Goal: Information Seeking & Learning: Check status

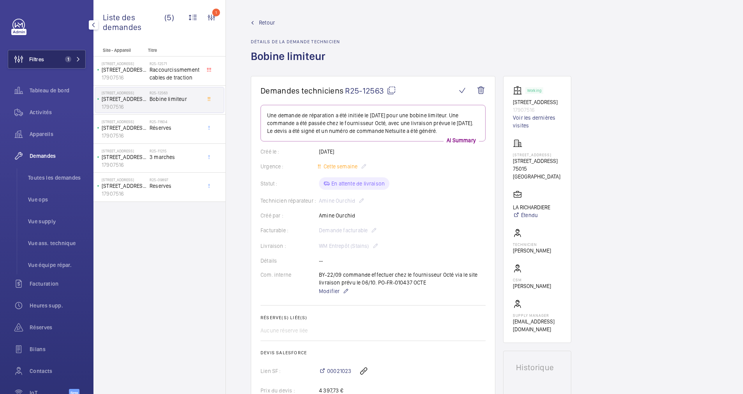
click at [72, 61] on span "1" at bounding box center [71, 59] width 19 height 6
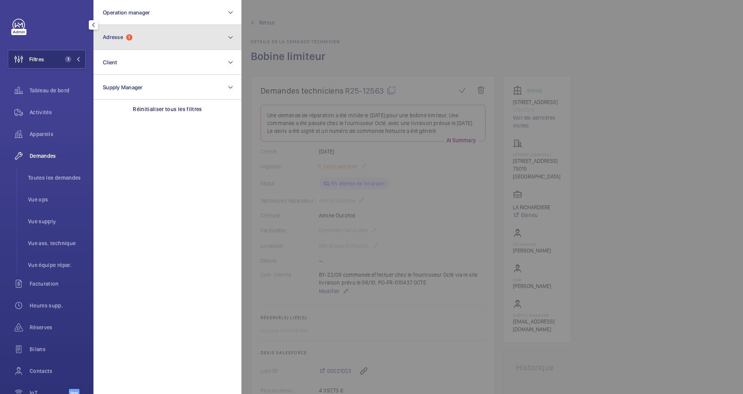
click at [114, 46] on button "Adresse 1" at bounding box center [167, 37] width 148 height 25
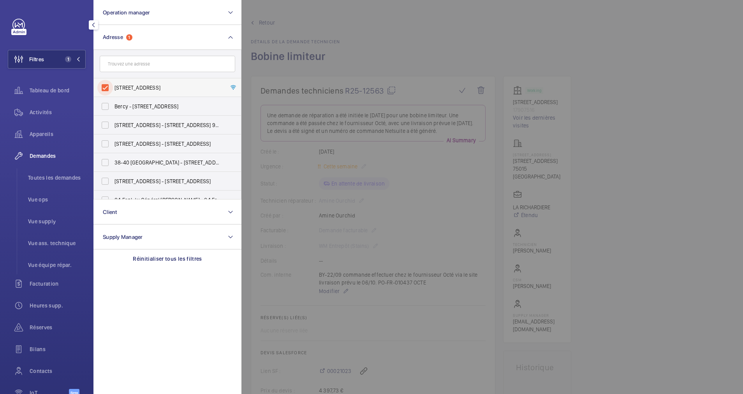
click at [107, 84] on input "1 Rue Marmontel - 1 Rue Marmontel, 75015 PARIS, PARIS 75015" at bounding box center [105, 88] width 16 height 16
checkbox input "false"
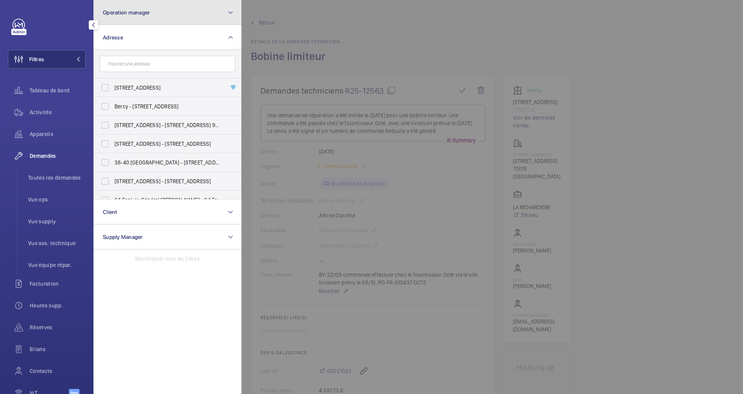
click at [165, 12] on button "Operation manager" at bounding box center [167, 12] width 148 height 25
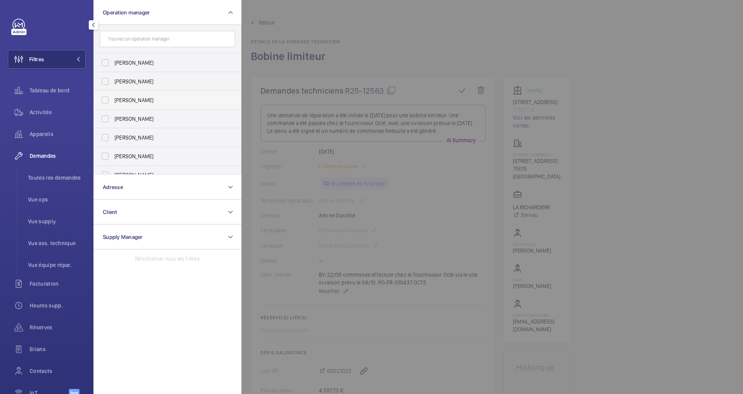
click at [114, 99] on span "[PERSON_NAME]" at bounding box center [167, 100] width 107 height 8
click at [113, 99] on input "[PERSON_NAME]" at bounding box center [105, 100] width 16 height 16
checkbox input "true"
click at [42, 134] on span "Appareils" at bounding box center [58, 134] width 56 height 8
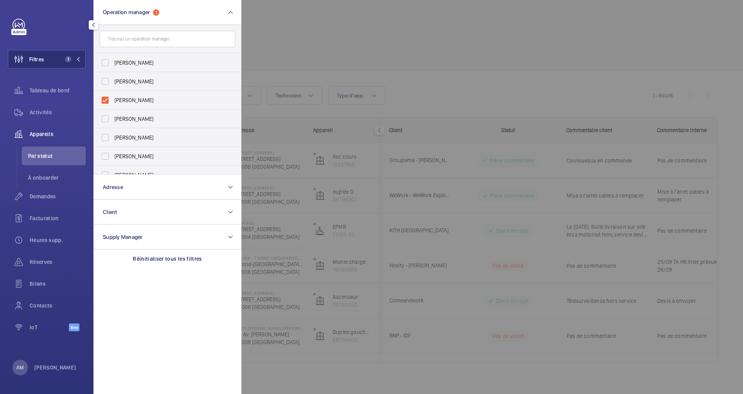
click at [433, 34] on div at bounding box center [612, 197] width 743 height 394
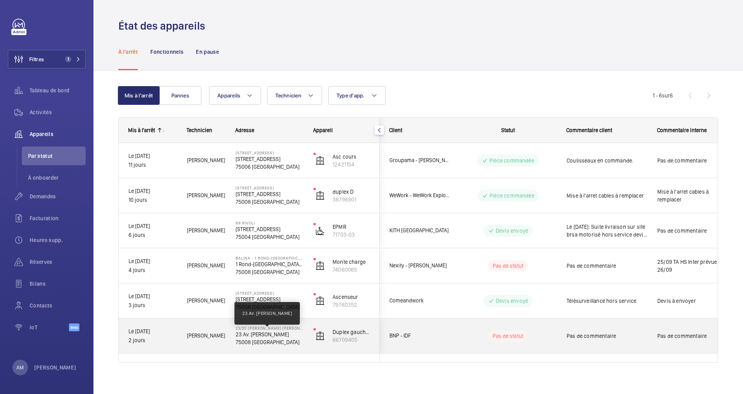
click at [242, 335] on p "23 Av. Franklin Delano Roosevelt" at bounding box center [270, 334] width 68 height 8
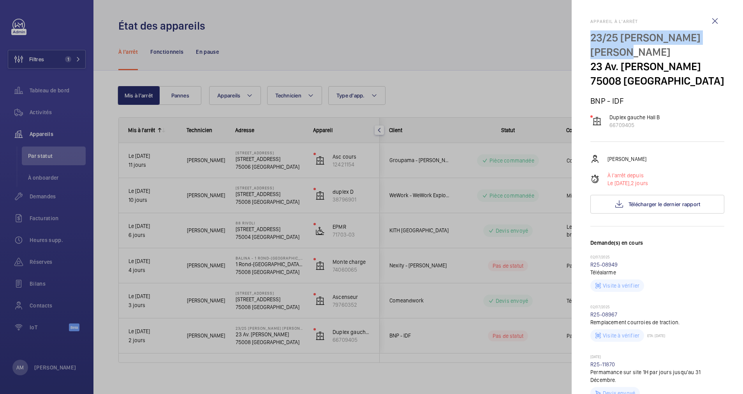
drag, startPoint x: 588, startPoint y: 37, endPoint x: 646, endPoint y: 51, distance: 59.6
click at [646, 51] on mat-sidenav "Appareil à l'arrêt 23/25 FRANKLIN D. ROOSEVELT 23 Av. Franklin Delano Roosevelt…" at bounding box center [657, 197] width 171 height 394
drag, startPoint x: 646, startPoint y: 51, endPoint x: 605, endPoint y: 53, distance: 41.4
copy p "23/25 FRANKLIN D. ROOSEVELT"
click at [61, 59] on div at bounding box center [371, 197] width 743 height 394
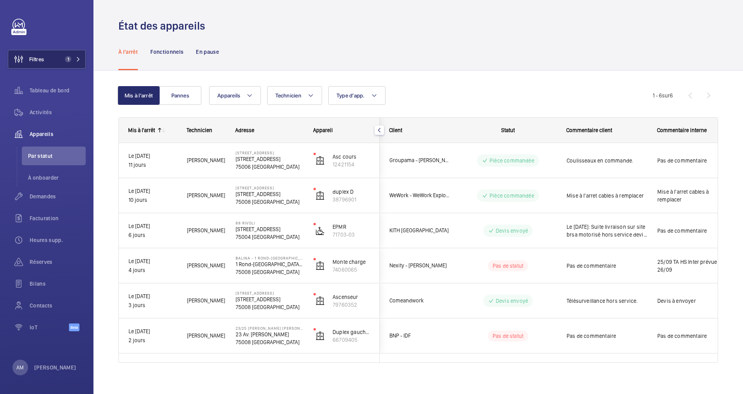
drag, startPoint x: 65, startPoint y: 59, endPoint x: 84, endPoint y: 56, distance: 18.4
click at [73, 59] on div at bounding box center [371, 197] width 743 height 394
click at [81, 56] on button "Filtres 1" at bounding box center [47, 59] width 78 height 19
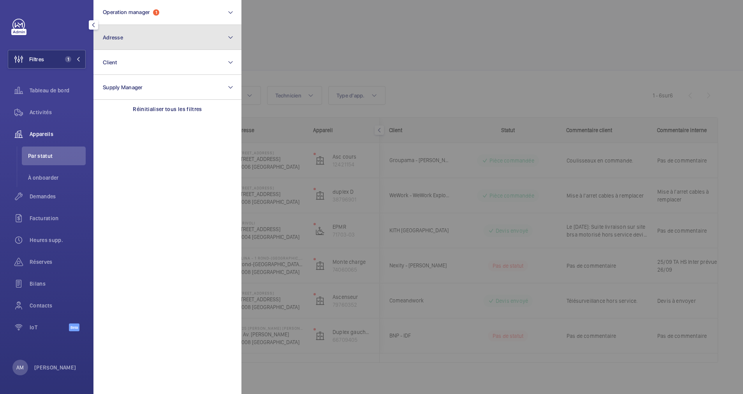
click at [131, 39] on button "Adresse" at bounding box center [167, 37] width 148 height 25
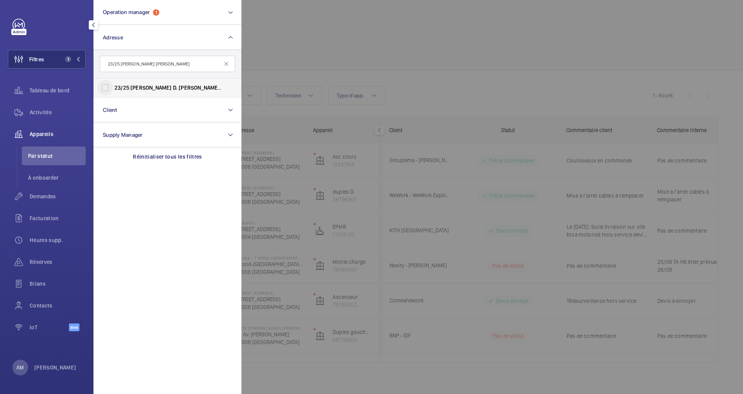
type input "23/25 FRANKLIN D. ROOSEVELT"
click at [108, 84] on input "23/25 FRANKLIN D. ROOSEVELT - 23 Av. Franklin Delano Roosevelt , PARIS 75008" at bounding box center [105, 88] width 16 height 16
checkbox input "true"
drag, startPoint x: 43, startPoint y: 112, endPoint x: 184, endPoint y: 66, distance: 148.2
click at [43, 111] on span "Activités" at bounding box center [58, 112] width 56 height 8
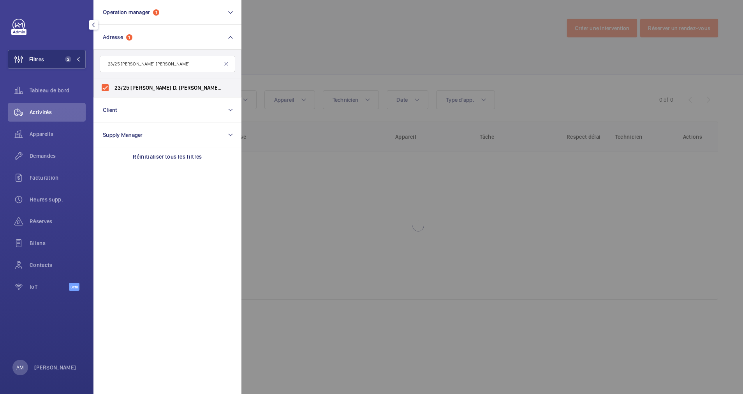
click at [253, 57] on div at bounding box center [612, 197] width 743 height 394
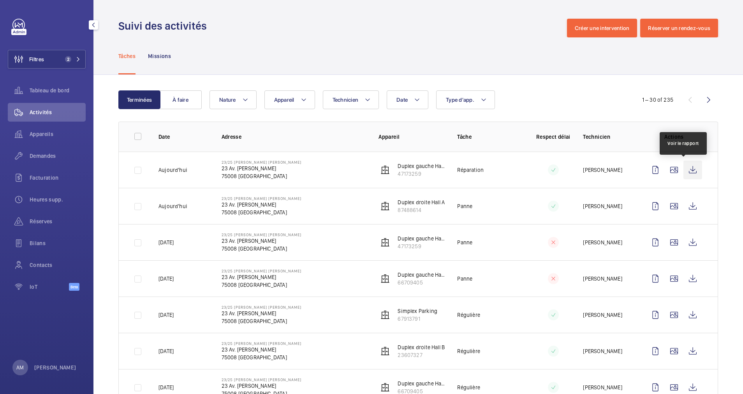
click at [685, 169] on wm-front-icon-button at bounding box center [692, 169] width 19 height 19
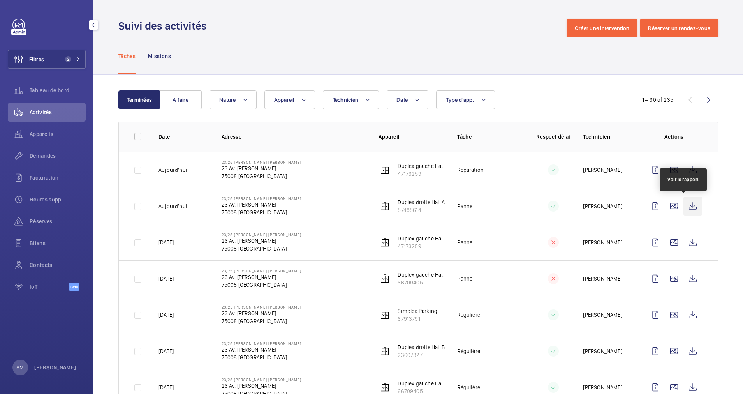
click at [683, 205] on wm-front-icon-button at bounding box center [692, 206] width 19 height 19
click at [51, 58] on button "Filtres 2" at bounding box center [47, 59] width 78 height 19
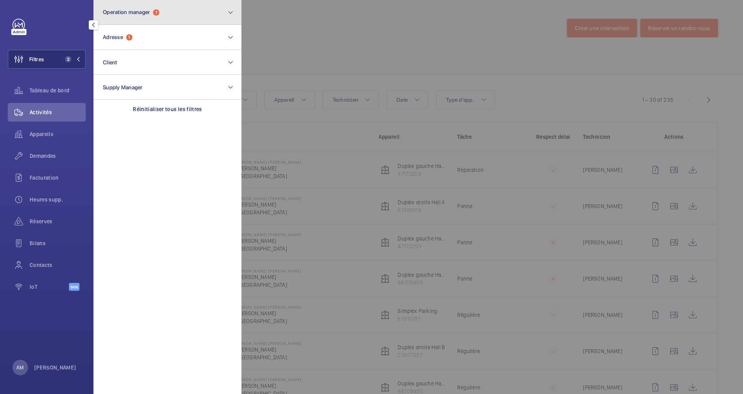
click at [144, 13] on span "Operation manager" at bounding box center [126, 12] width 47 height 6
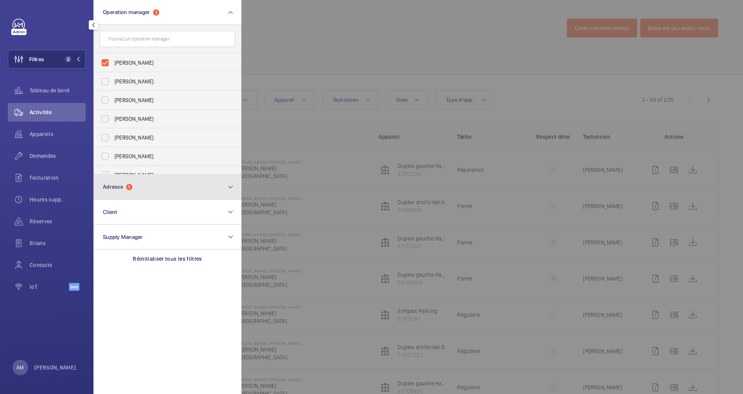
click at [149, 186] on button "Adresse 1" at bounding box center [167, 186] width 148 height 25
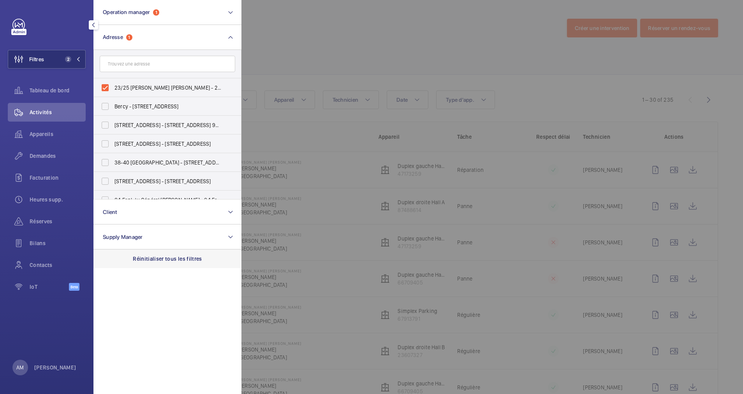
click at [164, 260] on p "Réinitialiser tous les filtres" at bounding box center [167, 259] width 69 height 8
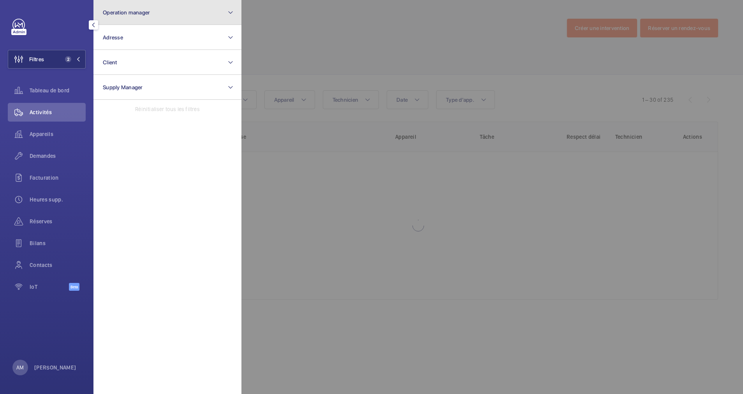
click at [209, 14] on button "Operation manager" at bounding box center [167, 12] width 148 height 25
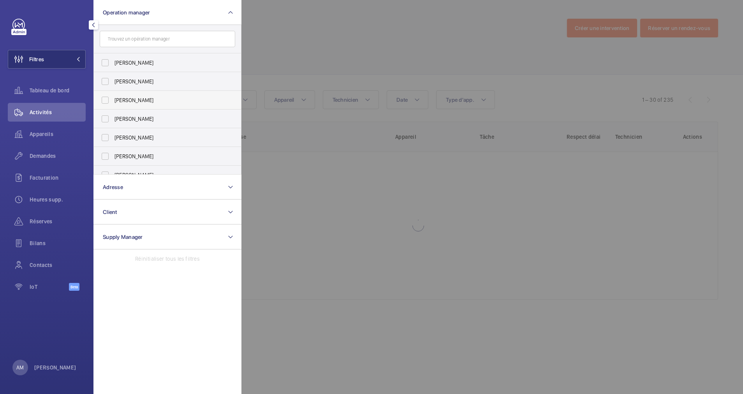
click at [148, 98] on span "[PERSON_NAME]" at bounding box center [167, 100] width 107 height 8
click at [113, 98] on input "[PERSON_NAME]" at bounding box center [105, 100] width 16 height 16
checkbox input "true"
click at [187, 5] on button "Operation manager 1" at bounding box center [167, 12] width 148 height 25
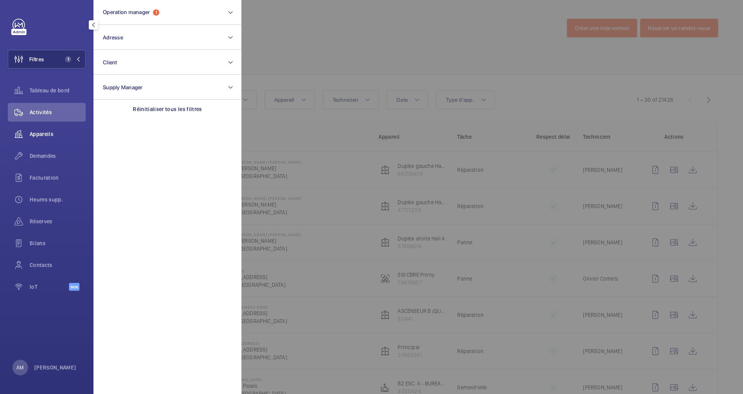
click at [34, 131] on span "Appareils" at bounding box center [58, 134] width 56 height 8
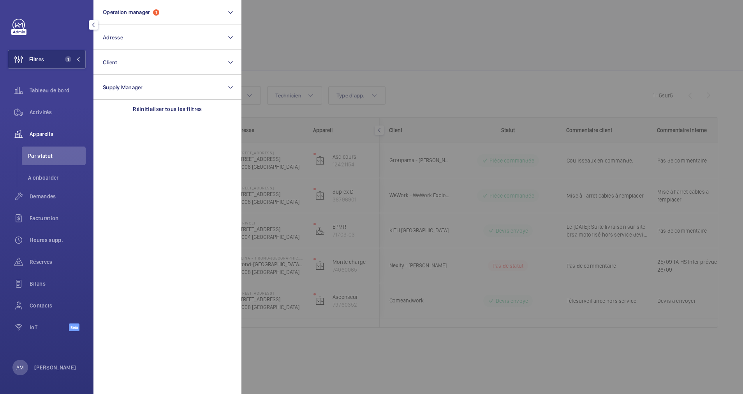
click at [381, 41] on div at bounding box center [612, 197] width 743 height 394
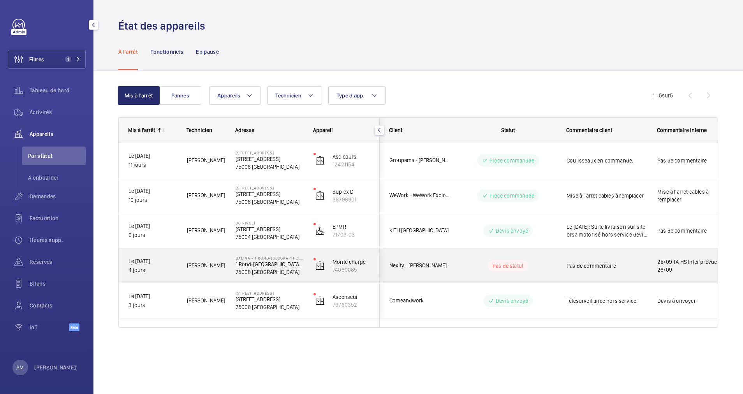
click at [304, 270] on div "Monte charge 74060065" at bounding box center [342, 265] width 76 height 35
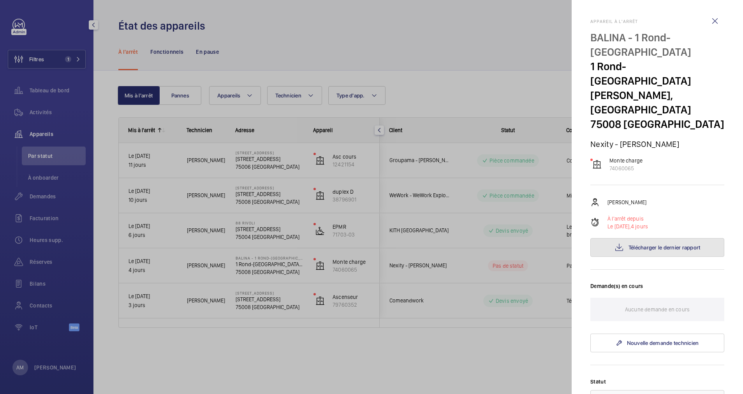
click at [644, 254] on button "Télécharger le dernier rapport" at bounding box center [657, 247] width 134 height 19
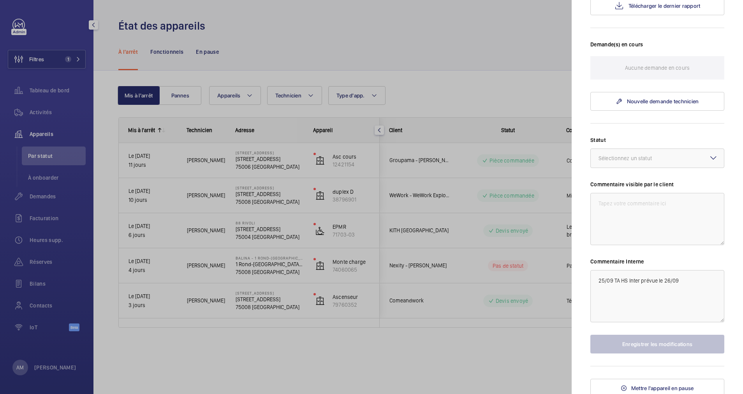
scroll to position [245, 0]
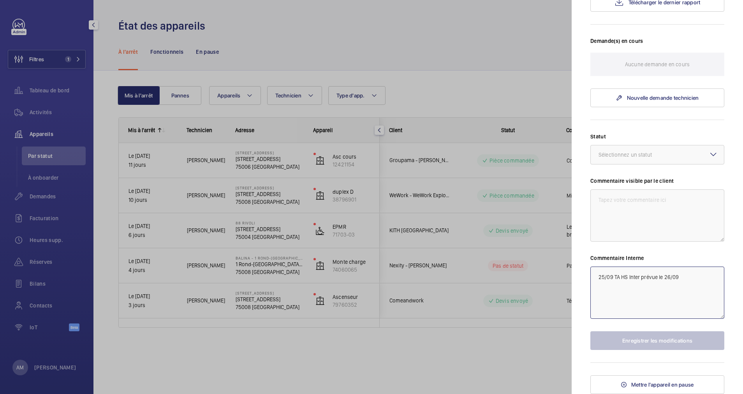
drag, startPoint x: 688, startPoint y: 274, endPoint x: 582, endPoint y: 273, distance: 105.1
click at [582, 273] on mat-sidenav "Appareil à l'arrêt BALINA - 1 Rond-[GEOGRAPHIC_DATA] [GEOGRAPHIC_DATA] 1 Rond-[…" at bounding box center [657, 197] width 171 height 394
click at [513, 86] on div at bounding box center [371, 197] width 743 height 394
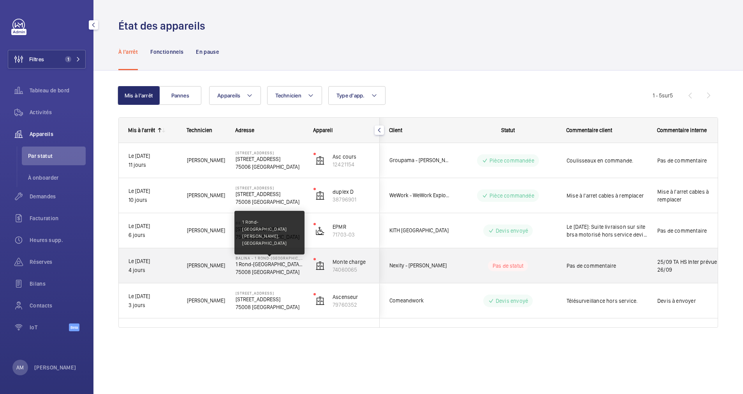
drag, startPoint x: 234, startPoint y: 263, endPoint x: 279, endPoint y: 262, distance: 45.2
click at [279, 262] on div "BALINA - 1 Rond-Point des Champs-Élysées 75008 PARIS 1 Rond-Point des Champs-Él…" at bounding box center [264, 265] width 77 height 35
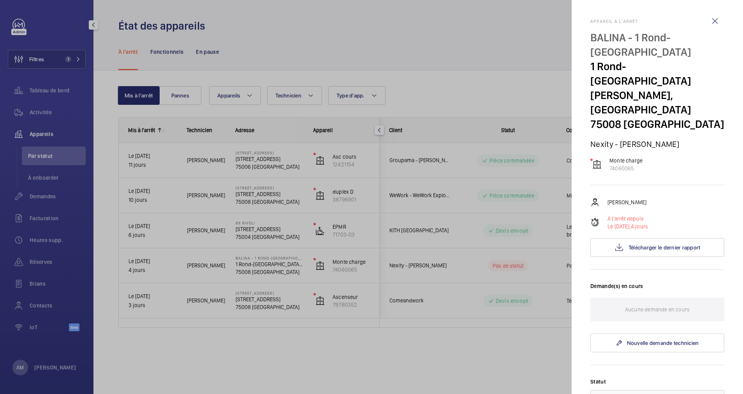
drag, startPoint x: 588, startPoint y: 80, endPoint x: 699, endPoint y: 104, distance: 113.5
click at [699, 104] on mat-sidenav "Appareil à l'arrêt BALINA - 1 Rond-[GEOGRAPHIC_DATA] [GEOGRAPHIC_DATA] 1 Rond-[…" at bounding box center [657, 197] width 171 height 394
drag, startPoint x: 699, startPoint y: 104, endPoint x: 684, endPoint y: 107, distance: 15.7
copy p "1 Rond-[GEOGRAPHIC_DATA] [PERSON_NAME], [GEOGRAPHIC_DATA]"
click at [282, 304] on div at bounding box center [371, 197] width 743 height 394
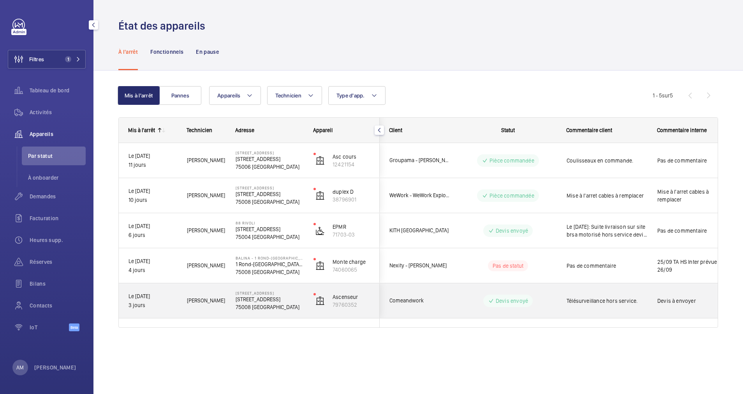
drag, startPoint x: 270, startPoint y: 300, endPoint x: 369, endPoint y: 305, distance: 99.8
click at [280, 301] on p "[STREET_ADDRESS]" at bounding box center [270, 299] width 68 height 8
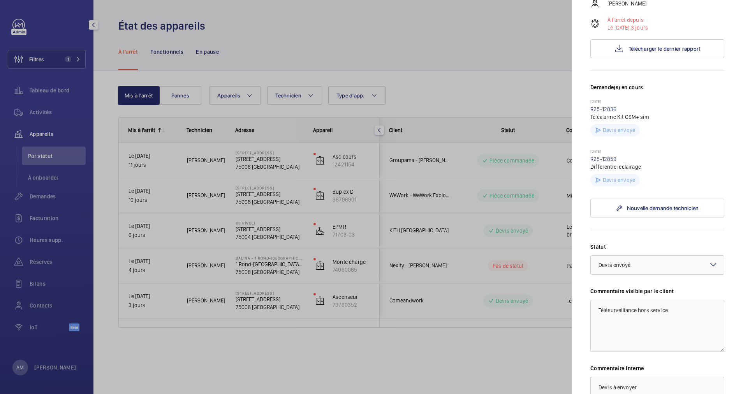
scroll to position [175, 0]
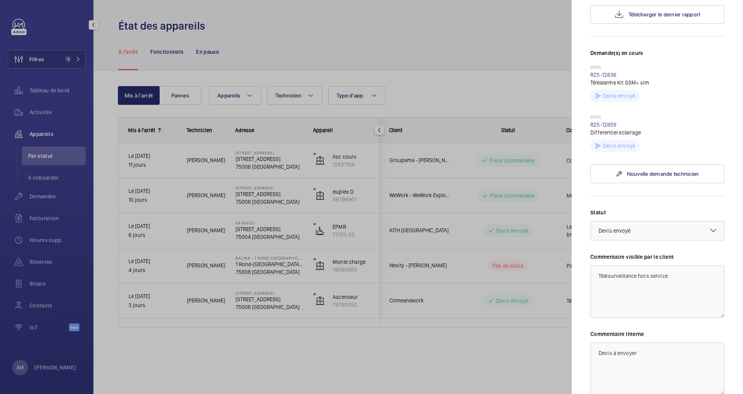
click at [281, 235] on div at bounding box center [371, 197] width 743 height 394
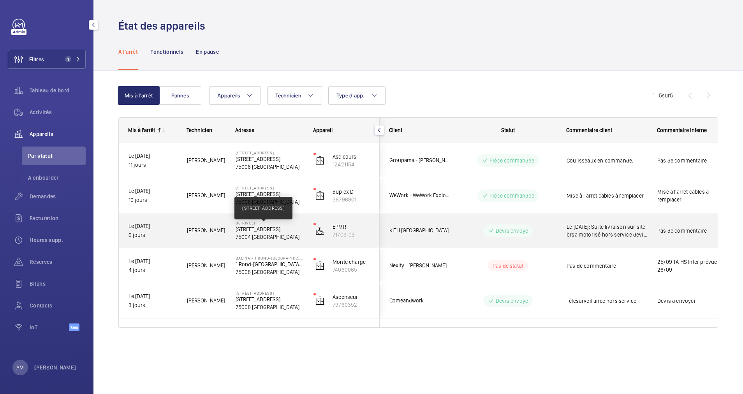
click at [274, 231] on p "[STREET_ADDRESS]" at bounding box center [270, 229] width 68 height 8
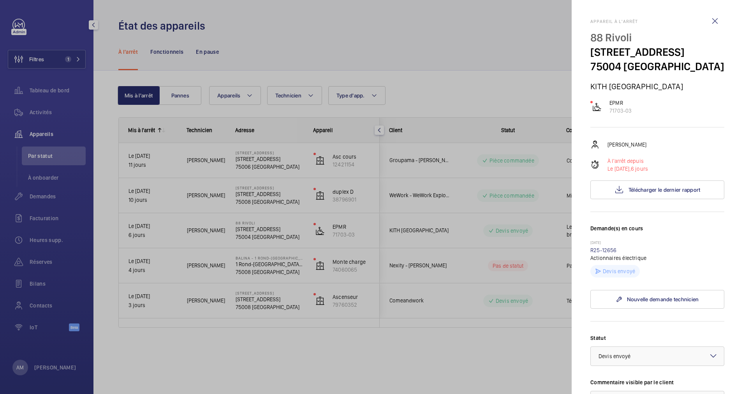
drag, startPoint x: 576, startPoint y: 267, endPoint x: 619, endPoint y: 267, distance: 43.6
click at [619, 267] on mat-sidenav "Appareil à l'arrêt 88 Rivoli 88 Rue de Rivoli, 75004 PARIS 75004 PARIS KITH PAR…" at bounding box center [657, 197] width 171 height 394
drag, startPoint x: 619, startPoint y: 267, endPoint x: 608, endPoint y: 267, distance: 11.3
drag, startPoint x: 608, startPoint y: 267, endPoint x: 539, endPoint y: 301, distance: 77.0
click at [539, 301] on div at bounding box center [371, 197] width 743 height 394
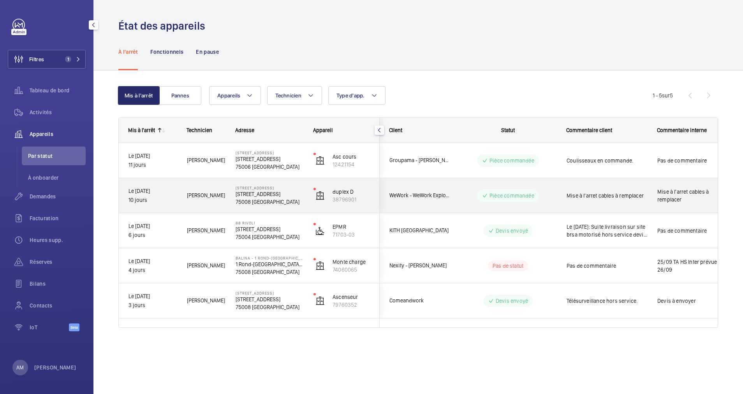
click at [276, 198] on p "75008 [GEOGRAPHIC_DATA]" at bounding box center [270, 202] width 68 height 8
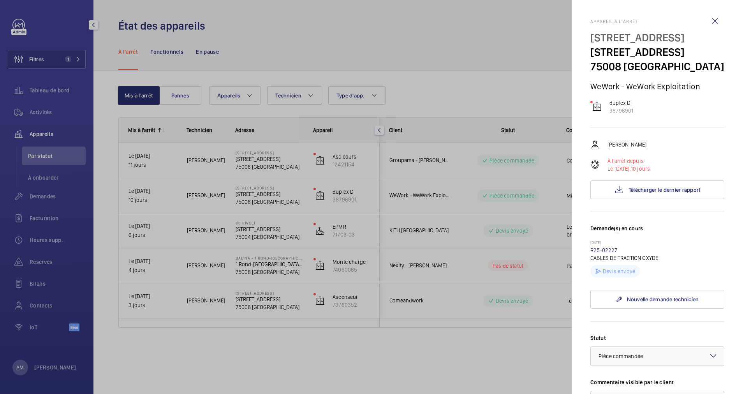
click at [273, 170] on div at bounding box center [371, 197] width 743 height 394
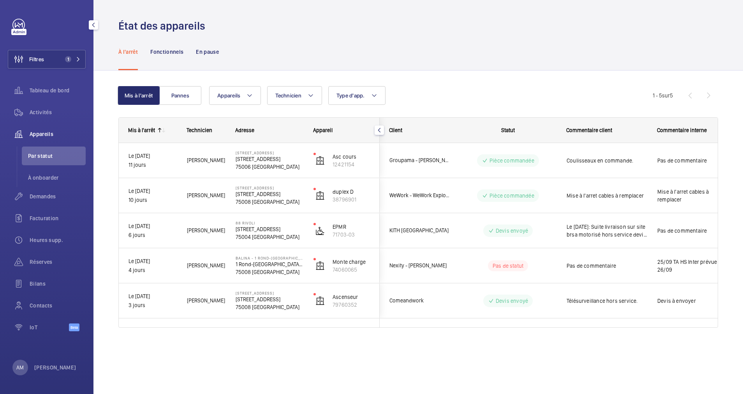
click at [273, 170] on div at bounding box center [371, 197] width 743 height 394
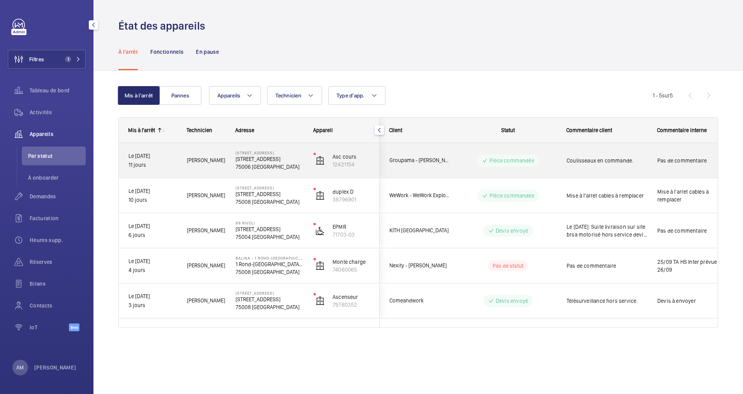
click at [273, 170] on div "12-17 rue Littré 12 Rue Littré 75006 PARIS" at bounding box center [264, 160] width 77 height 35
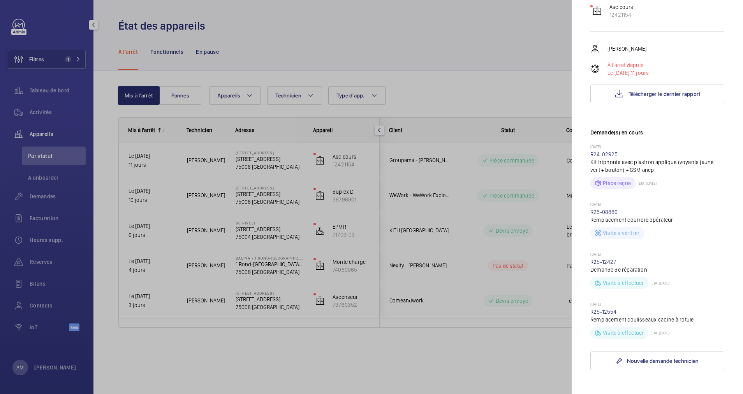
scroll to position [117, 0]
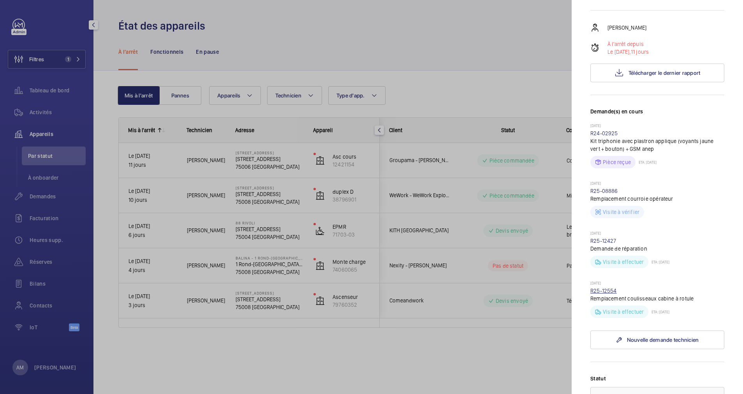
click at [613, 288] on link "R25-12554" at bounding box center [603, 290] width 26 height 6
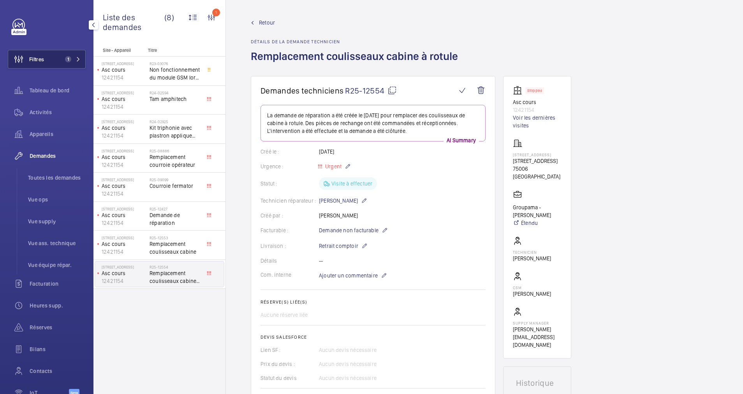
click at [74, 54] on button "Filtres 1" at bounding box center [47, 59] width 78 height 19
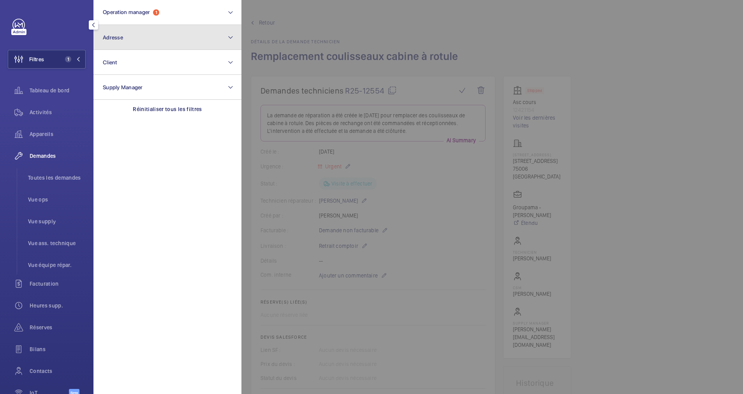
click at [126, 42] on button "Adresse" at bounding box center [167, 37] width 148 height 25
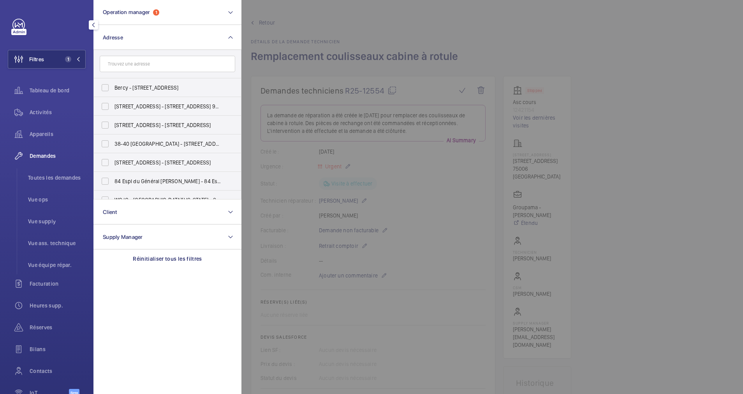
click at [129, 63] on input "text" at bounding box center [167, 64] width 135 height 16
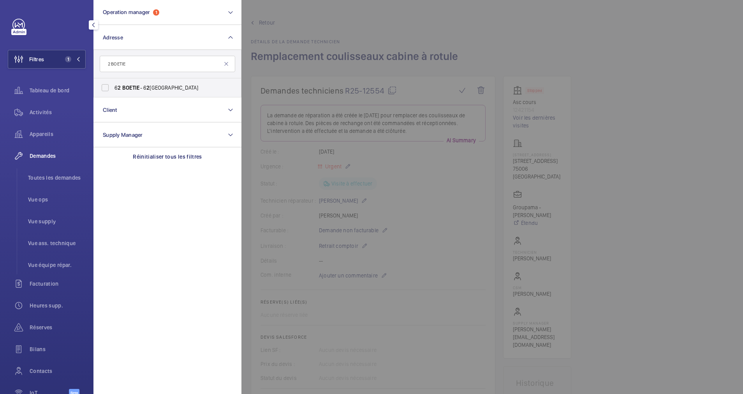
click at [108, 63] on input "2 BOETIE" at bounding box center [167, 64] width 135 height 16
click at [145, 66] on input "2 BOETIE" at bounding box center [167, 64] width 135 height 16
type input "2 BOETIE"
drag, startPoint x: 138, startPoint y: 60, endPoint x: 102, endPoint y: 61, distance: 35.8
click at [102, 61] on input "2 BOETIE" at bounding box center [167, 64] width 135 height 16
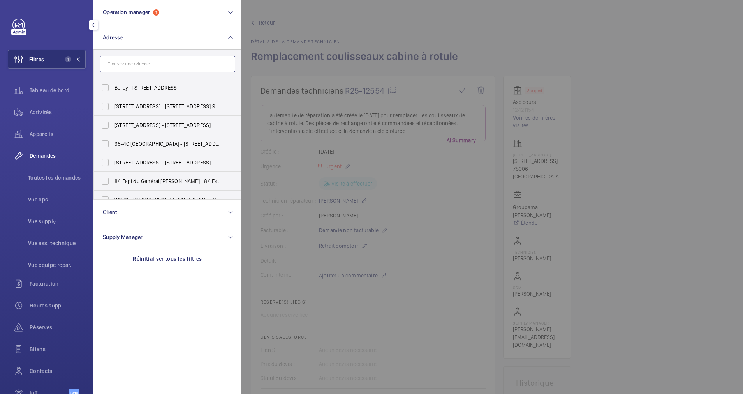
paste input "12 BOETIE"
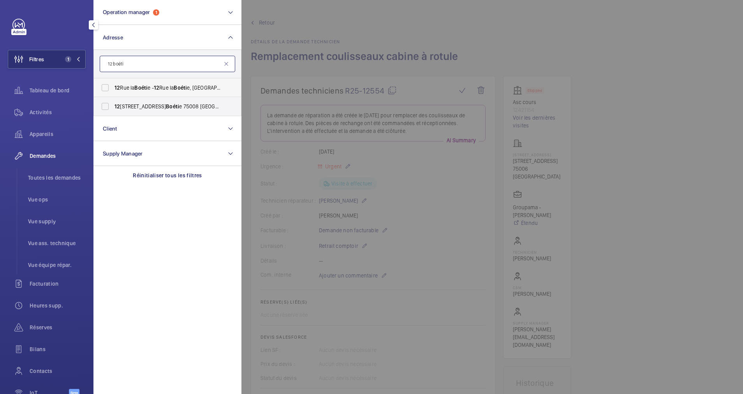
type input "12 boéti"
click at [142, 90] on span "12 Rue la Boéti e - 12 Rue la Boéti e, 75008 PARIS, PARIS 75008" at bounding box center [167, 88] width 107 height 8
click at [113, 90] on input "12 Rue la Boéti e - 12 Rue la Boéti e, 75008 PARIS, PARIS 75008" at bounding box center [105, 88] width 16 height 16
checkbox input "true"
click at [47, 110] on span "Activités" at bounding box center [58, 112] width 56 height 8
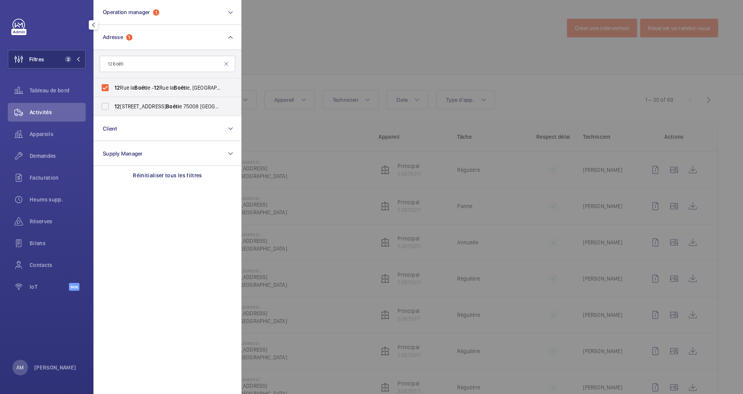
click at [470, 178] on div at bounding box center [612, 197] width 743 height 394
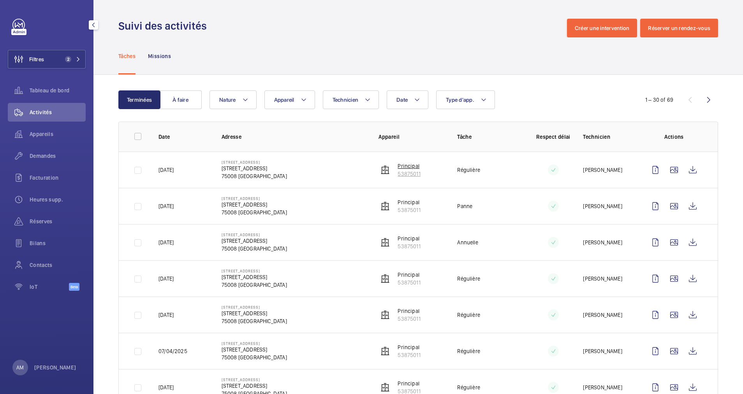
click at [397, 176] on p "53875011" at bounding box center [408, 174] width 23 height 8
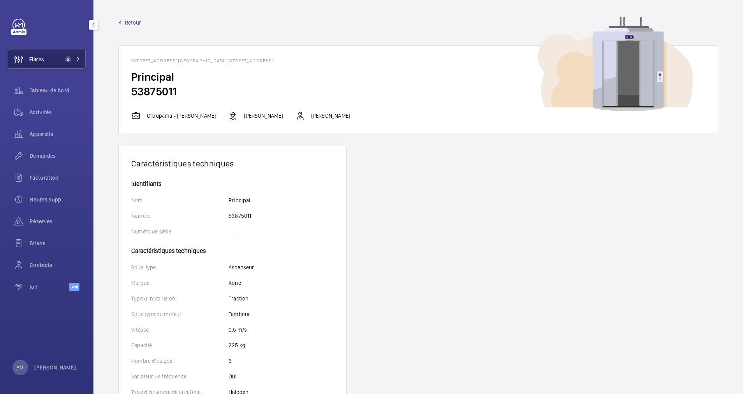
click at [69, 53] on button "Filtres 2" at bounding box center [47, 59] width 78 height 19
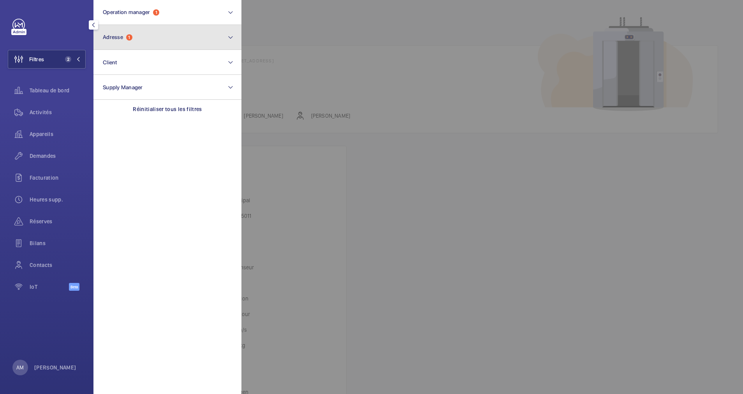
click at [137, 39] on button "Adresse 1" at bounding box center [167, 37] width 148 height 25
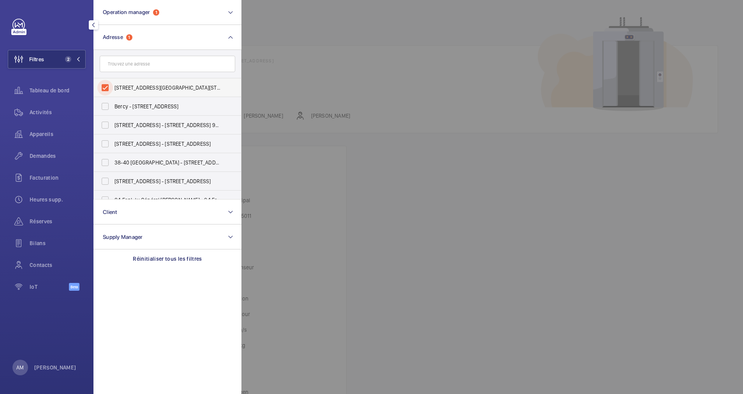
click at [103, 83] on input "12 Rue la Boétie - 12 Rue la Boétie, 75008 PARIS, PARIS 75008" at bounding box center [105, 88] width 16 height 16
checkbox input "false"
click at [132, 60] on input "text" at bounding box center [167, 64] width 135 height 16
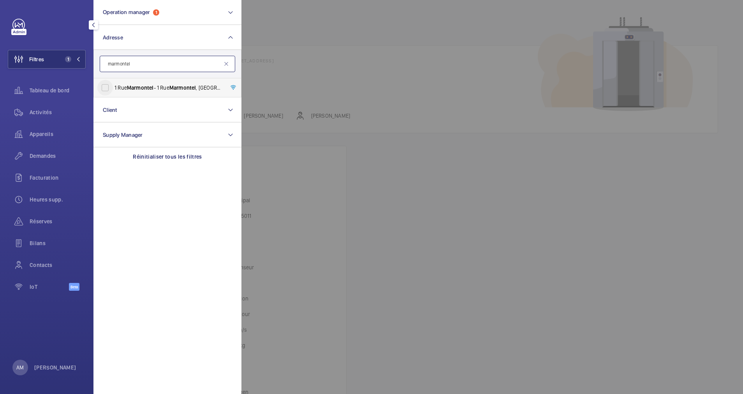
type input "marmontel"
click at [105, 85] on input "1 Rue Marmontel - 1 Rue Marmontel , 75015 PARIS, PARIS 75015" at bounding box center [105, 88] width 16 height 16
checkbox input "true"
click at [40, 104] on div "Activités" at bounding box center [47, 112] width 78 height 19
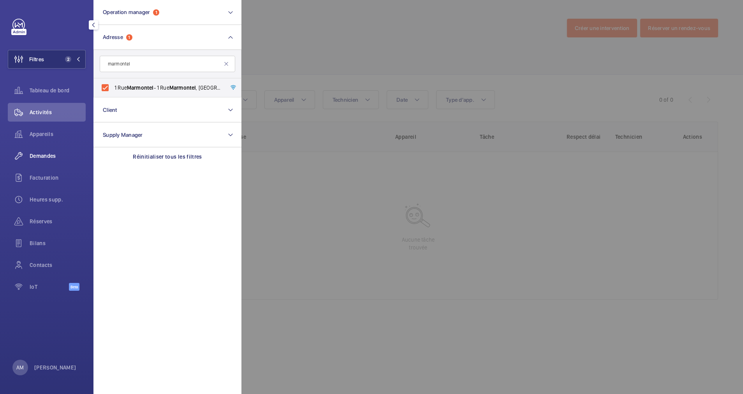
click at [36, 151] on div "Demandes" at bounding box center [47, 155] width 78 height 19
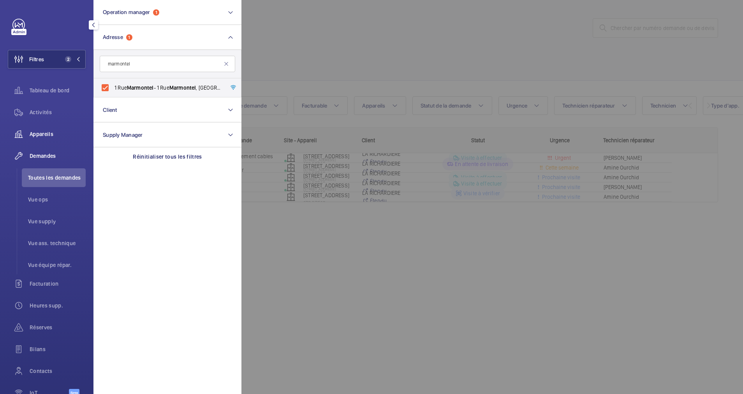
click at [44, 128] on div "Appareils" at bounding box center [47, 134] width 78 height 19
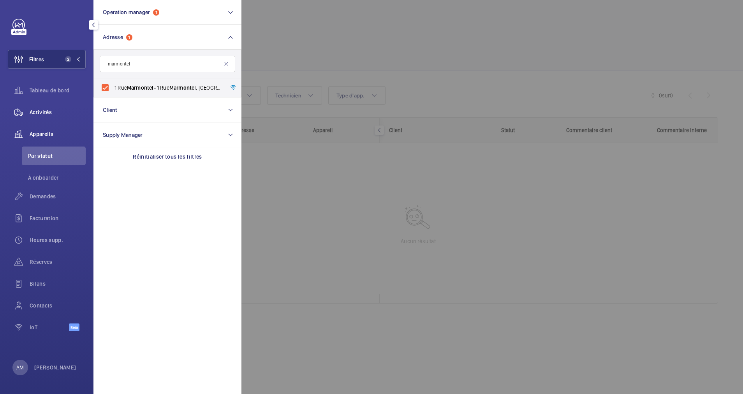
click at [51, 114] on span "Activités" at bounding box center [58, 112] width 56 height 8
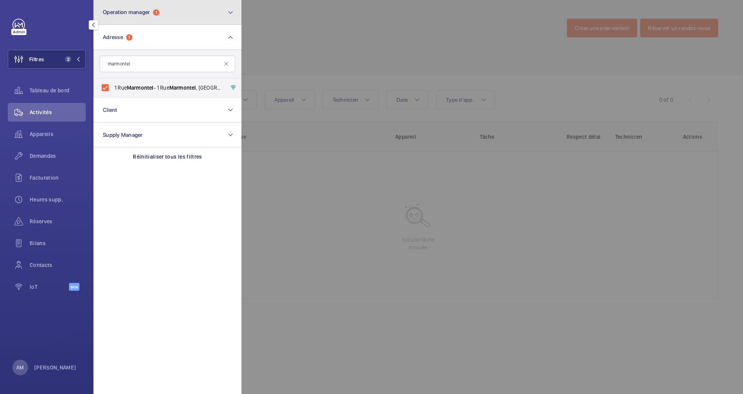
click at [188, 4] on button "Operation manager 1" at bounding box center [167, 12] width 148 height 25
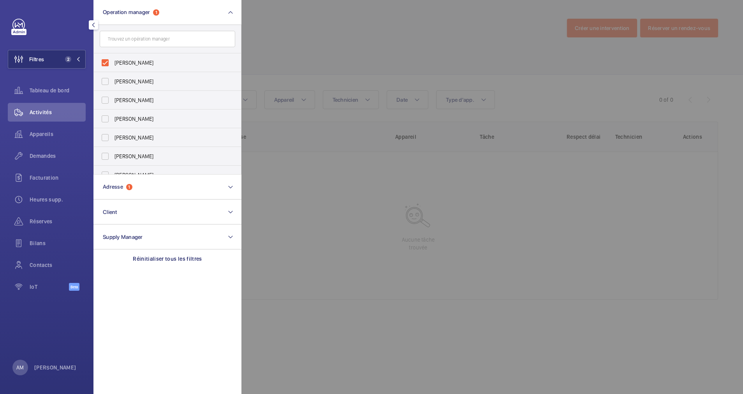
click at [343, 51] on div at bounding box center [612, 197] width 743 height 394
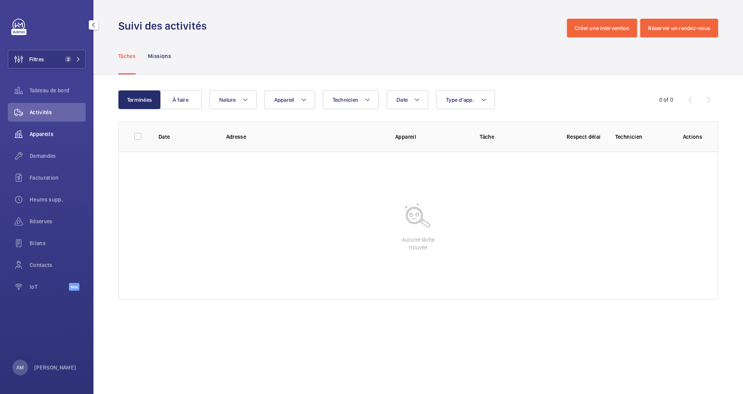
click at [45, 135] on span "Appareils" at bounding box center [58, 134] width 56 height 8
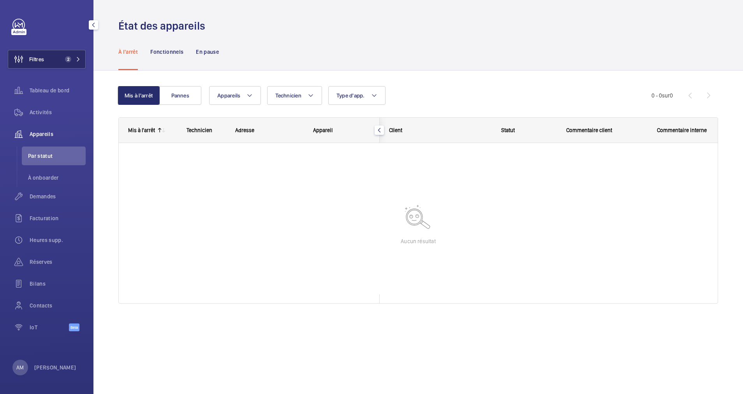
click at [78, 61] on mat-icon at bounding box center [78, 59] width 5 height 5
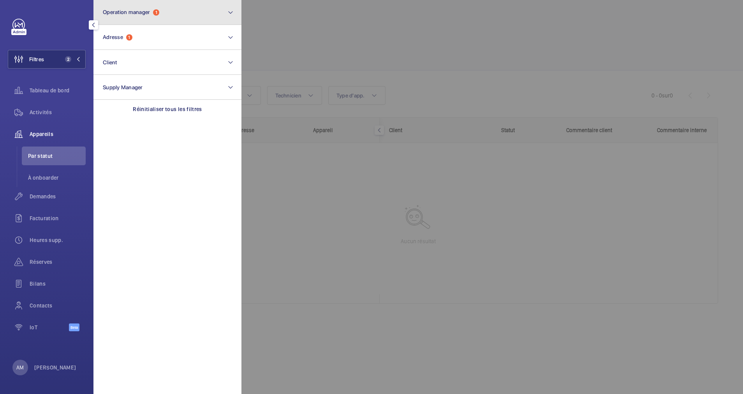
click at [172, 19] on button "Operation manager 1" at bounding box center [167, 12] width 148 height 25
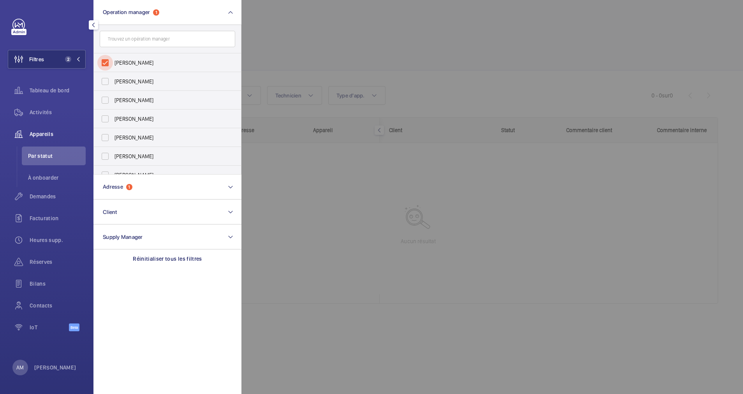
drag, startPoint x: 99, startPoint y: 65, endPoint x: 136, endPoint y: 49, distance: 40.3
click at [100, 65] on input "[PERSON_NAME]" at bounding box center [105, 63] width 16 height 16
checkbox input "false"
click at [187, 17] on button "Operation manager" at bounding box center [167, 12] width 148 height 25
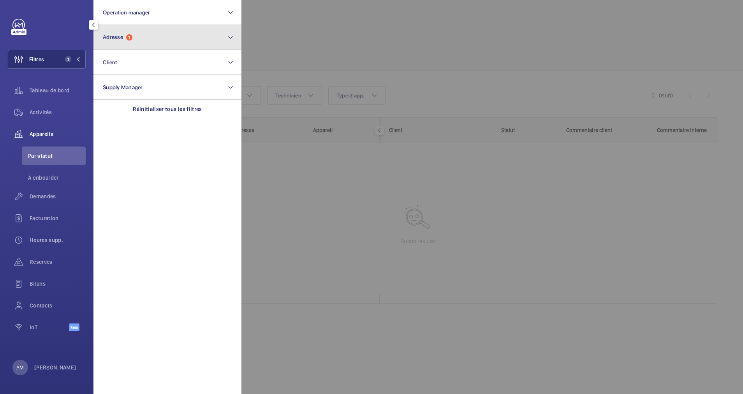
click at [149, 37] on button "Adresse 1" at bounding box center [167, 37] width 148 height 25
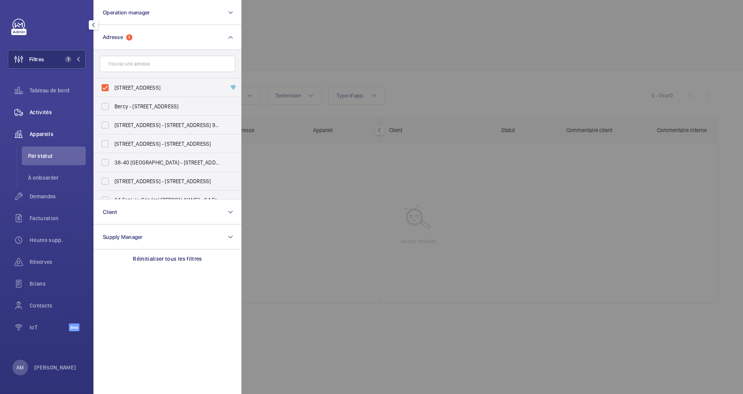
click at [36, 110] on span "Activités" at bounding box center [58, 112] width 56 height 8
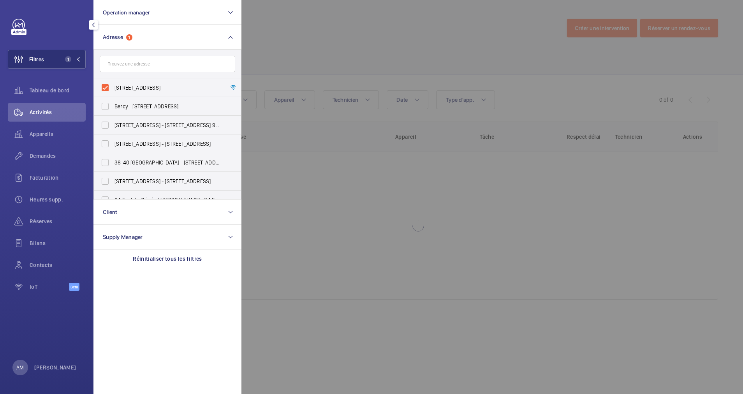
click at [474, 49] on div at bounding box center [612, 197] width 743 height 394
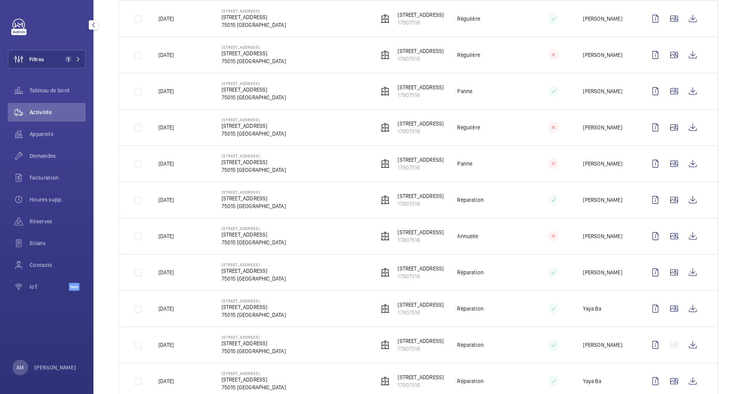
scroll to position [350, 0]
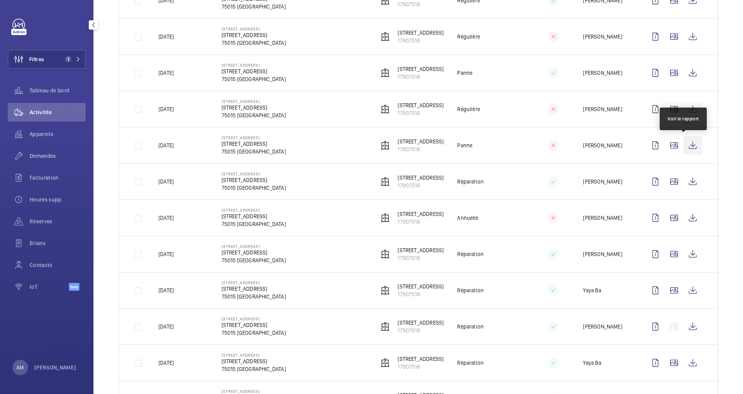
click at [683, 145] on wm-front-icon-button at bounding box center [692, 145] width 19 height 19
click at [683, 144] on wm-front-icon-button at bounding box center [692, 145] width 19 height 19
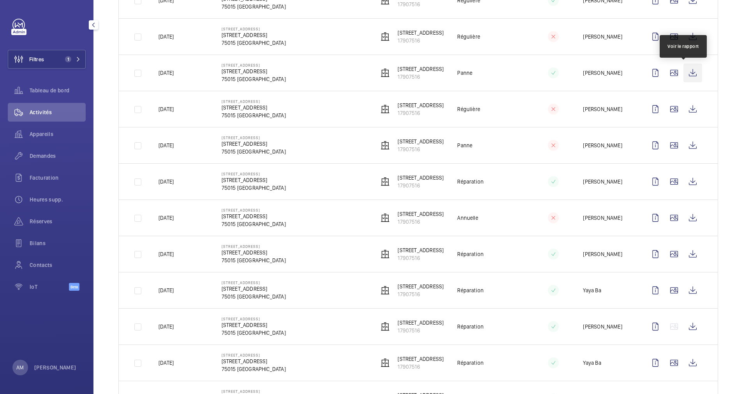
click at [683, 73] on wm-front-icon-button at bounding box center [692, 72] width 19 height 19
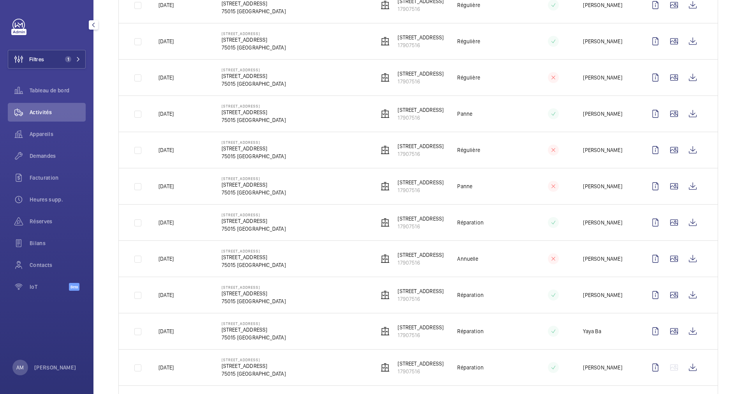
scroll to position [292, 0]
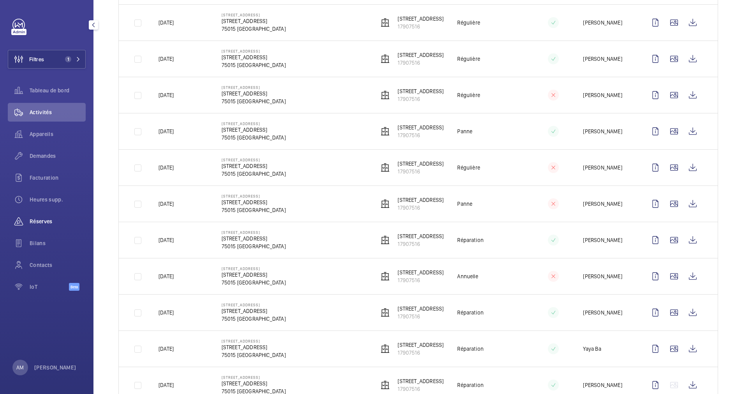
click at [42, 221] on span "Réserves" at bounding box center [58, 221] width 56 height 8
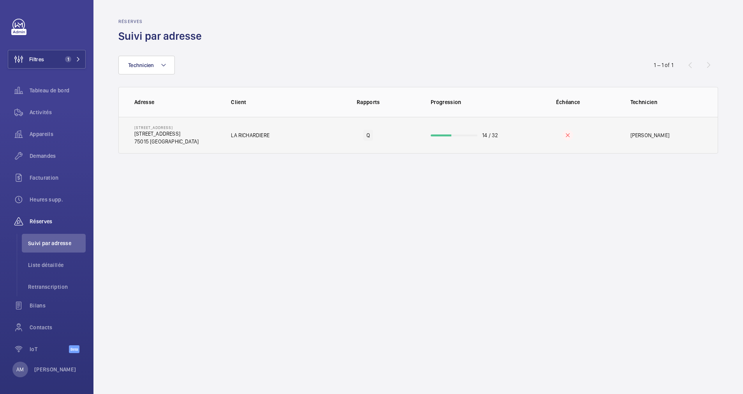
click at [466, 127] on td "14 / 32" at bounding box center [468, 135] width 100 height 37
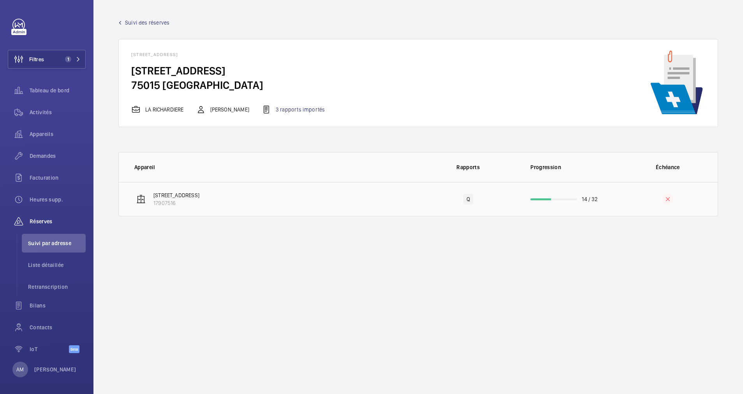
click at [283, 188] on td "1 rue Marmontel 17907516" at bounding box center [268, 199] width 299 height 34
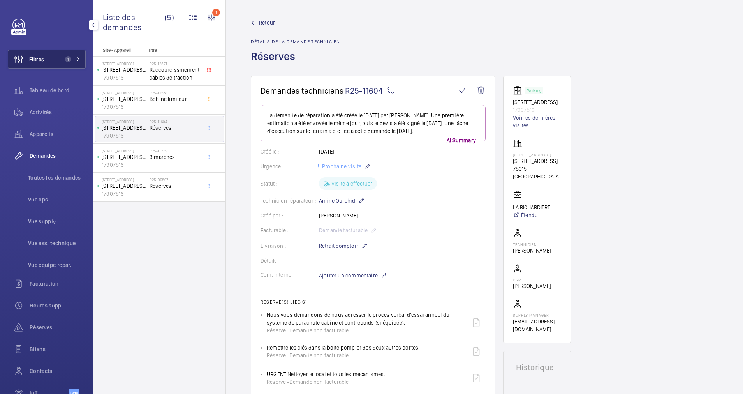
click at [79, 60] on button "Filtres 1" at bounding box center [47, 59] width 78 height 19
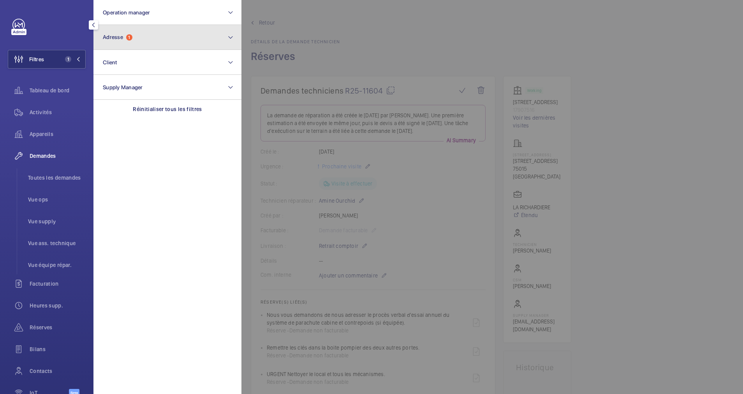
click at [128, 34] on span "1" at bounding box center [129, 37] width 6 height 6
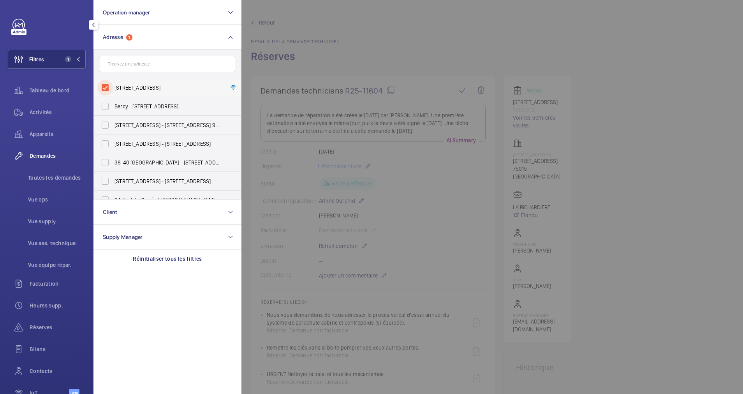
click at [105, 86] on input "1 Rue Marmontel - 1 Rue Marmontel, 75015 PARIS, PARIS 75015" at bounding box center [105, 88] width 16 height 16
checkbox input "false"
click at [146, 58] on input "text" at bounding box center [167, 64] width 135 height 16
paste input "25 RUE CLAPEYRON"
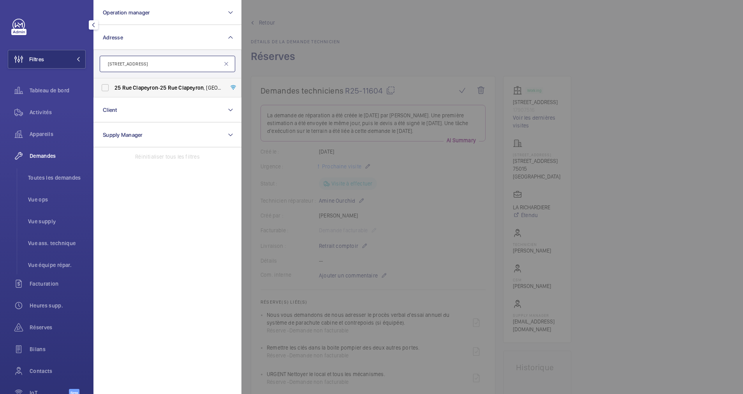
type input "25 RUE CLAPEYRON"
click at [119, 87] on span "25" at bounding box center [117, 87] width 6 height 6
click at [113, 87] on input "25 Rue Clapeyron - 25 Rue Clapeyron , 75008 PARIS, PARIS 75008" at bounding box center [105, 88] width 16 height 16
checkbox input "true"
click at [36, 110] on span "Activités" at bounding box center [58, 112] width 56 height 8
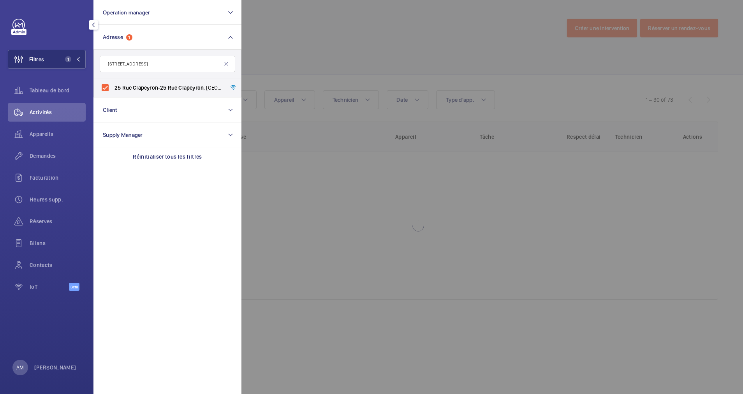
click at [542, 48] on div at bounding box center [612, 197] width 743 height 394
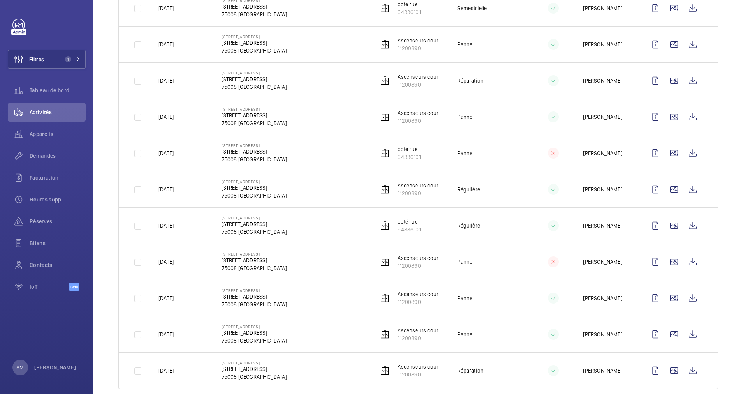
scroll to position [863, 0]
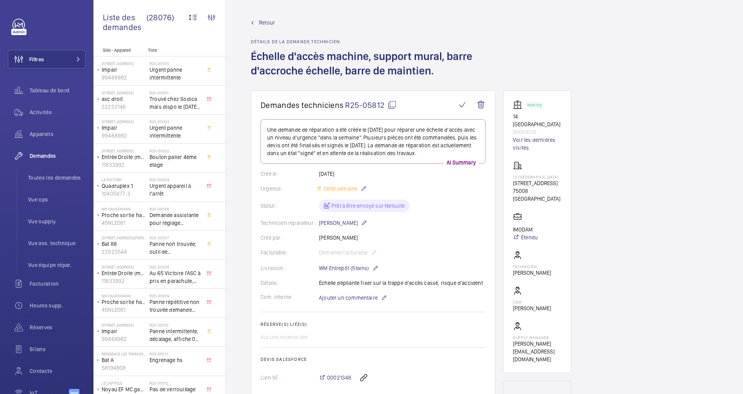
click at [391, 102] on mat-icon at bounding box center [391, 104] width 9 height 9
click at [55, 56] on button "Filtres" at bounding box center [47, 59] width 78 height 19
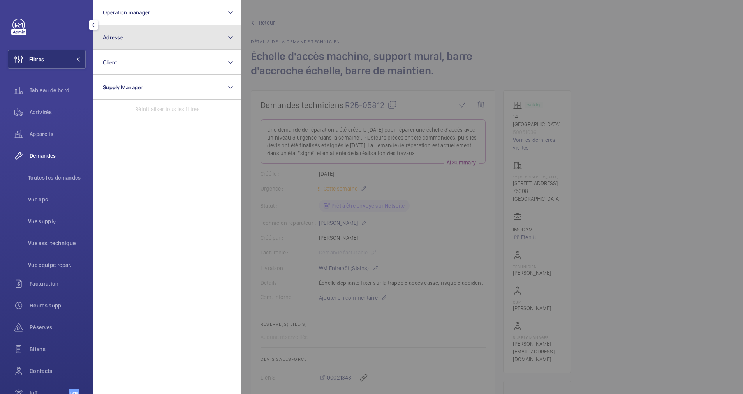
click at [144, 44] on button "Adresse" at bounding box center [167, 37] width 148 height 25
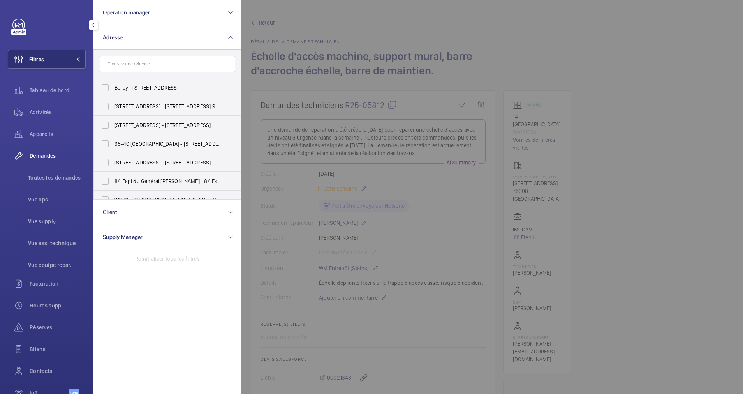
click at [132, 62] on input "text" at bounding box center [167, 64] width 135 height 16
type input "Bienfaisance"
click at [101, 85] on input "52 Rue de la Bienfaisance - 52 Rue de la Bienfaisance , 75008 PARIS, PARIS 75008" at bounding box center [105, 88] width 16 height 16
checkbox input "true"
click at [36, 112] on span "Activités" at bounding box center [58, 112] width 56 height 8
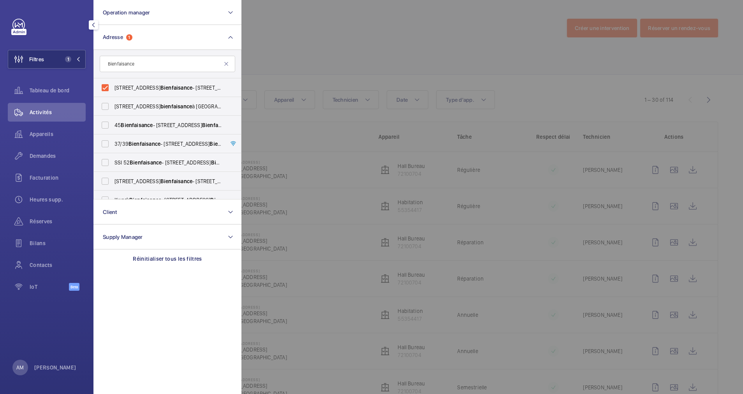
click at [325, 42] on div at bounding box center [612, 197] width 743 height 394
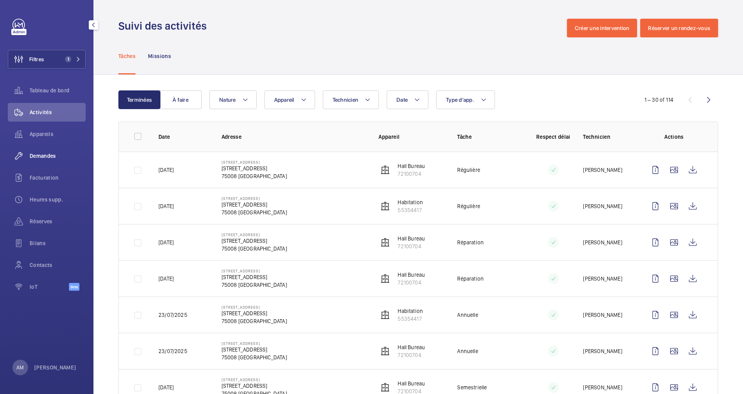
click at [53, 156] on span "Demandes" at bounding box center [58, 156] width 56 height 8
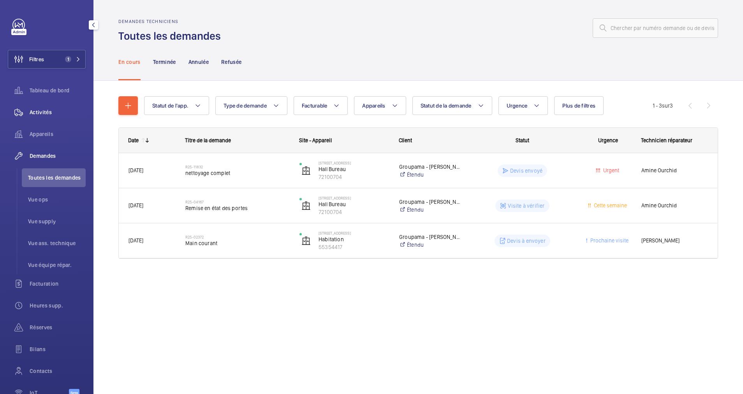
click at [46, 114] on span "Activités" at bounding box center [58, 112] width 56 height 8
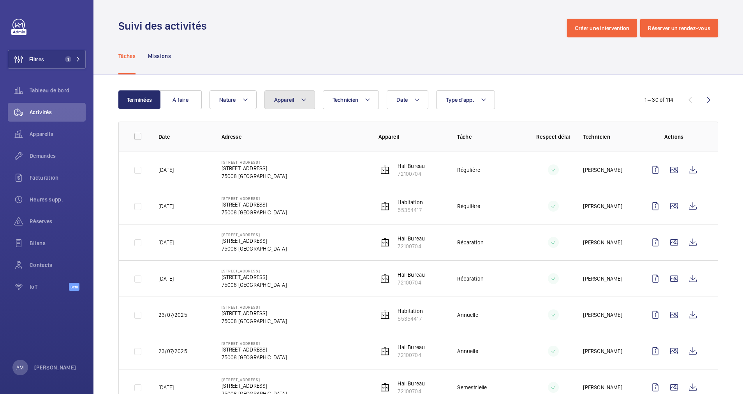
click at [302, 100] on mat-icon at bounding box center [304, 99] width 6 height 9
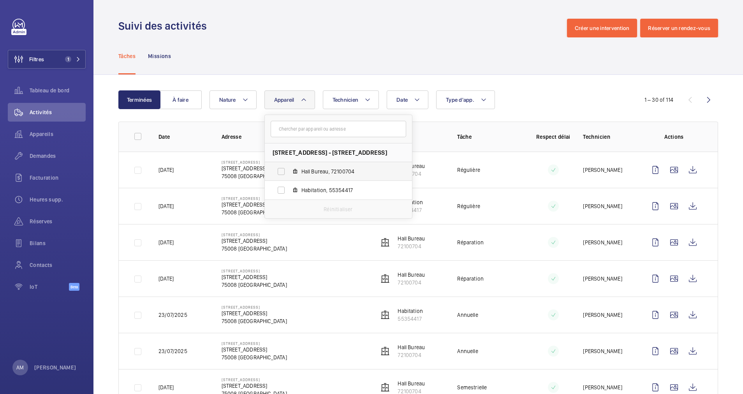
click at [290, 172] on label "Hall Bureau, 72100704" at bounding box center [332, 171] width 135 height 19
click at [289, 172] on input "Hall Bureau, 72100704" at bounding box center [281, 172] width 16 height 16
checkbox input "true"
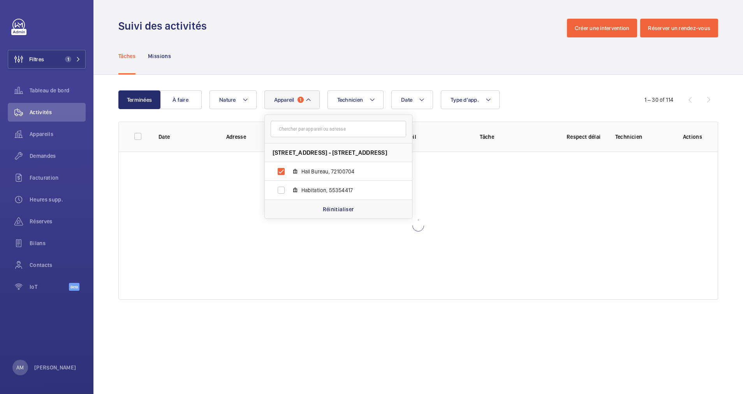
click at [446, 48] on div "Tâches Missions" at bounding box center [418, 55] width 600 height 37
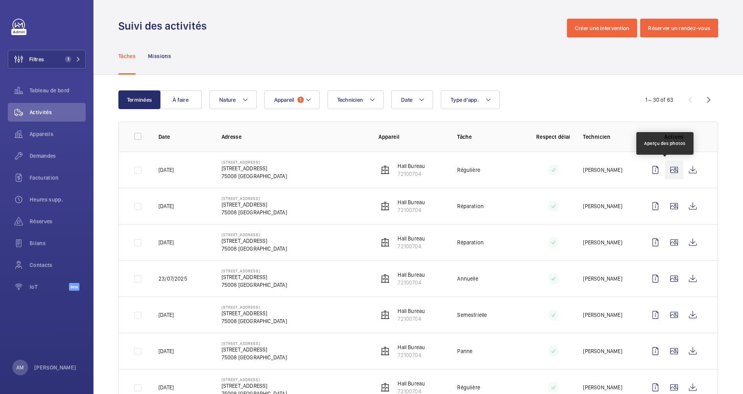
click at [667, 169] on wm-front-icon-button at bounding box center [674, 169] width 19 height 19
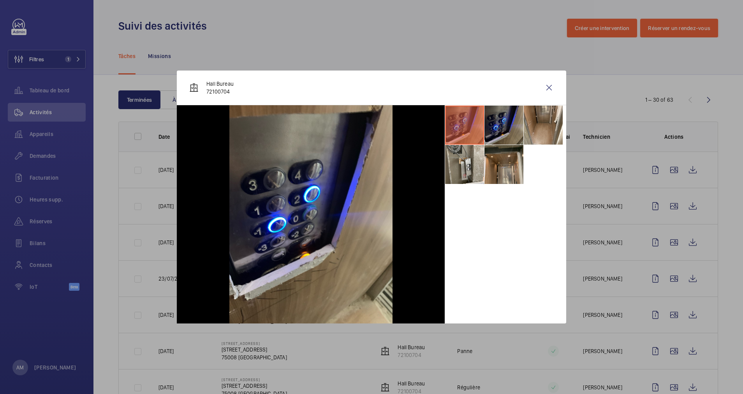
click at [497, 126] on li at bounding box center [503, 125] width 39 height 39
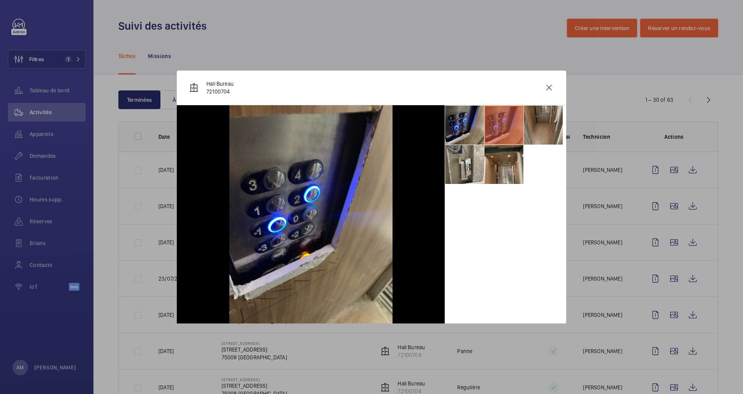
click at [538, 127] on li at bounding box center [543, 125] width 39 height 39
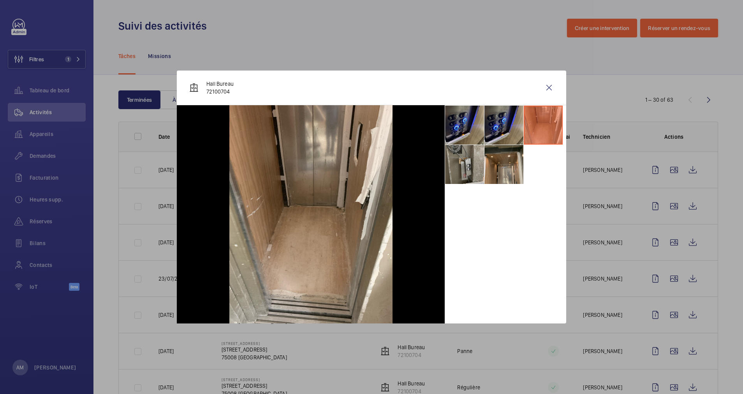
click at [447, 165] on li at bounding box center [464, 164] width 39 height 39
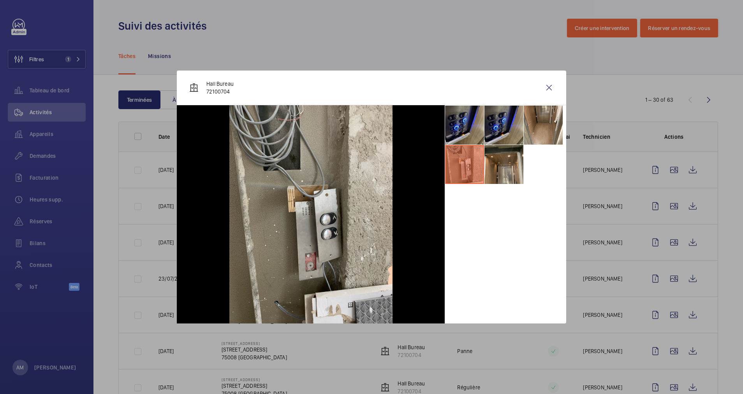
drag, startPoint x: 547, startPoint y: 84, endPoint x: 603, endPoint y: 129, distance: 72.2
click at [547, 84] on wm-front-icon-button at bounding box center [549, 87] width 19 height 19
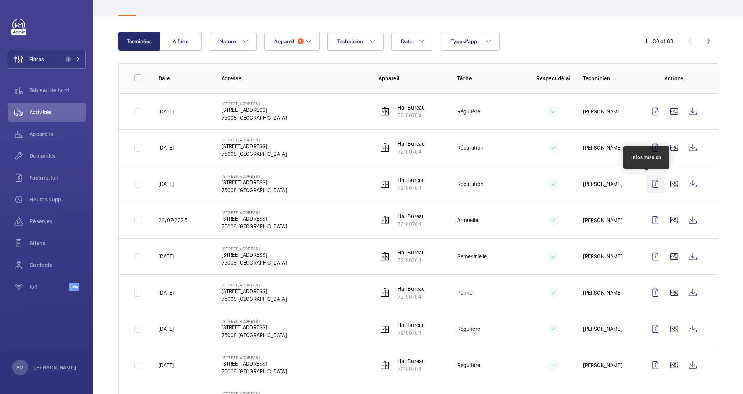
scroll to position [175, 0]
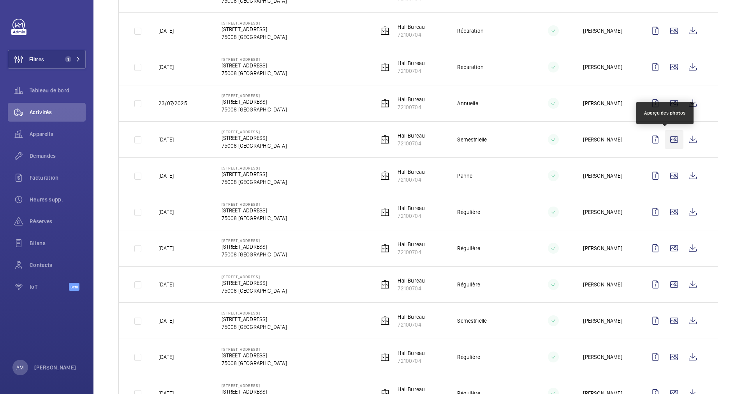
click at [665, 137] on wm-front-icon-button at bounding box center [674, 139] width 19 height 19
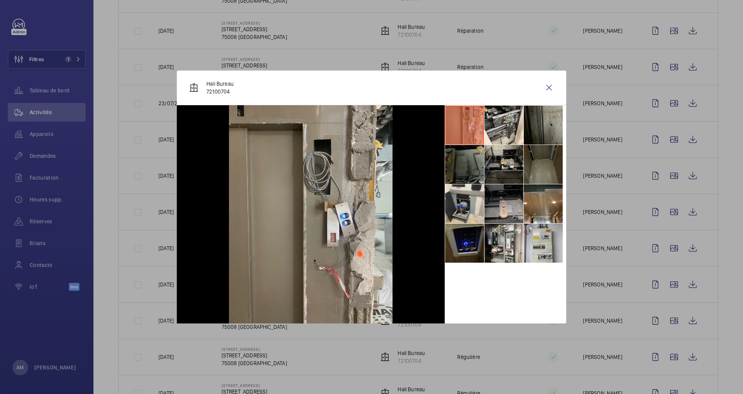
click at [656, 153] on div at bounding box center [371, 197] width 743 height 394
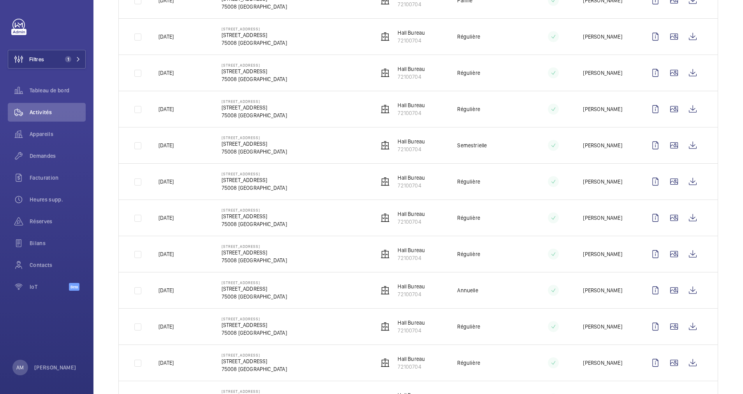
scroll to position [409, 0]
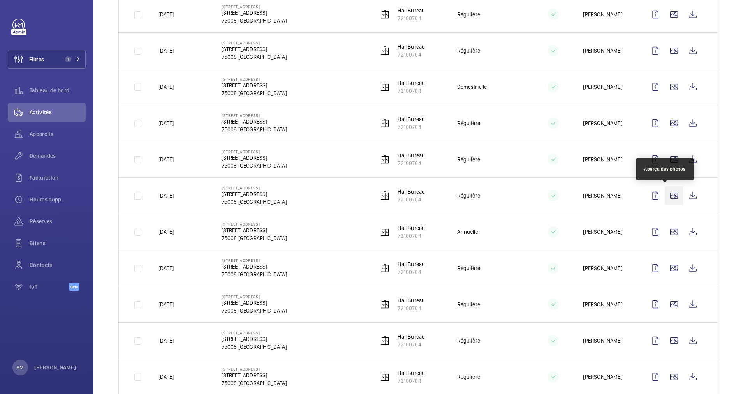
click at [665, 193] on wm-front-icon-button at bounding box center [674, 195] width 19 height 19
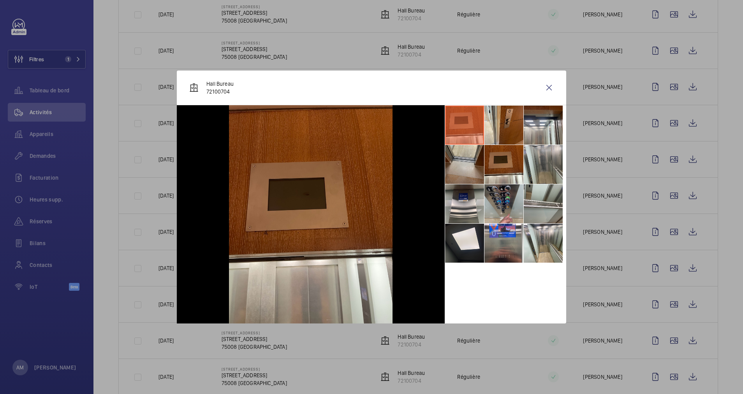
click at [510, 194] on li at bounding box center [503, 203] width 39 height 39
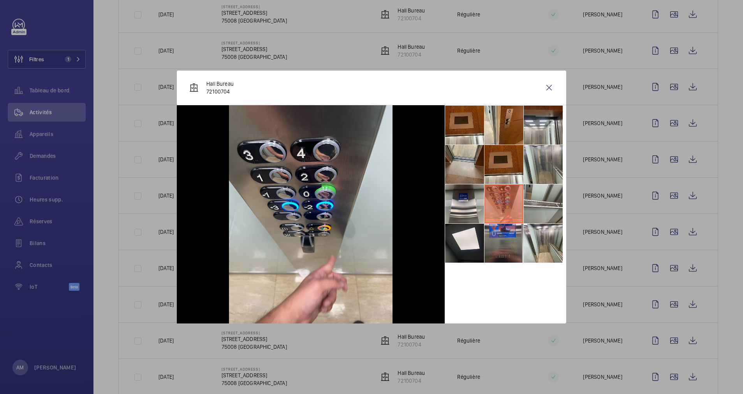
click at [510, 239] on li at bounding box center [503, 242] width 39 height 39
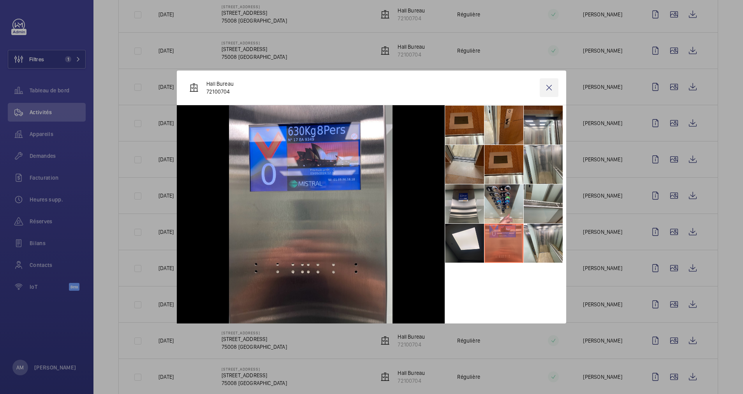
click at [548, 84] on wm-front-icon-button at bounding box center [549, 87] width 19 height 19
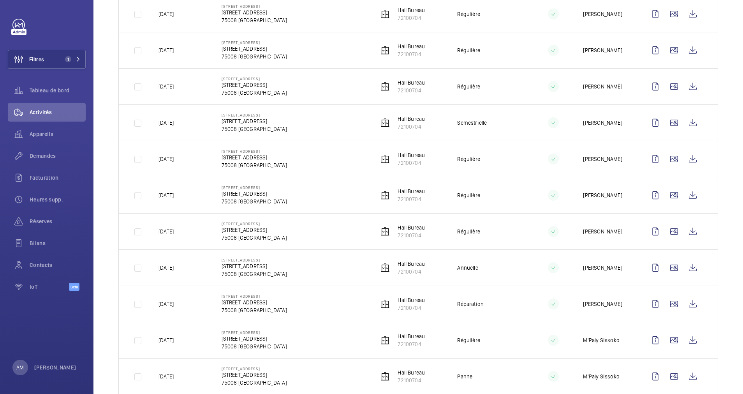
scroll to position [701, 0]
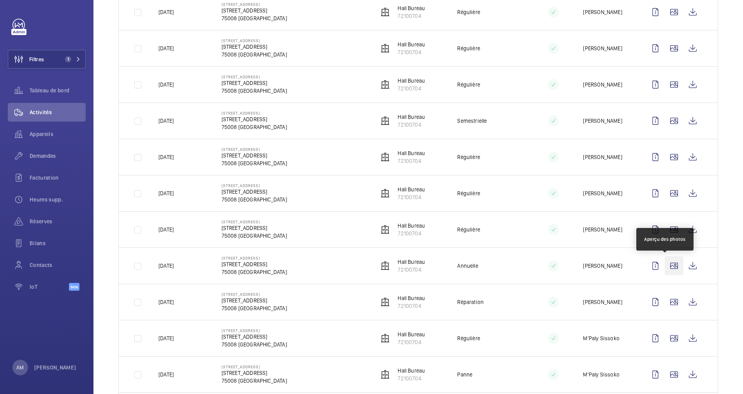
click at [669, 265] on wm-front-icon-button at bounding box center [674, 265] width 19 height 19
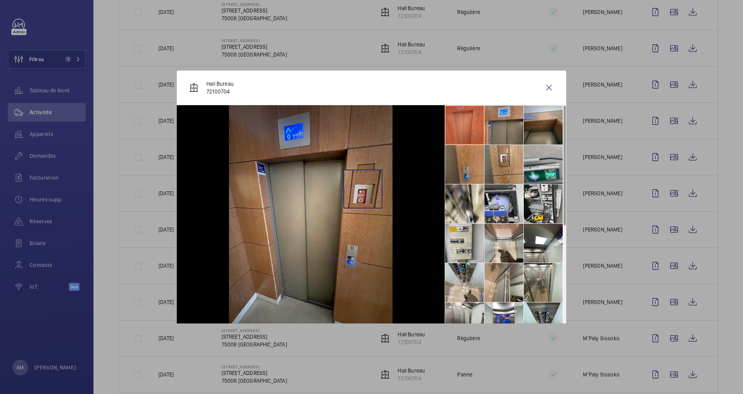
click at [363, 189] on img at bounding box center [311, 214] width 164 height 218
click at [364, 167] on img at bounding box center [311, 214] width 164 height 218
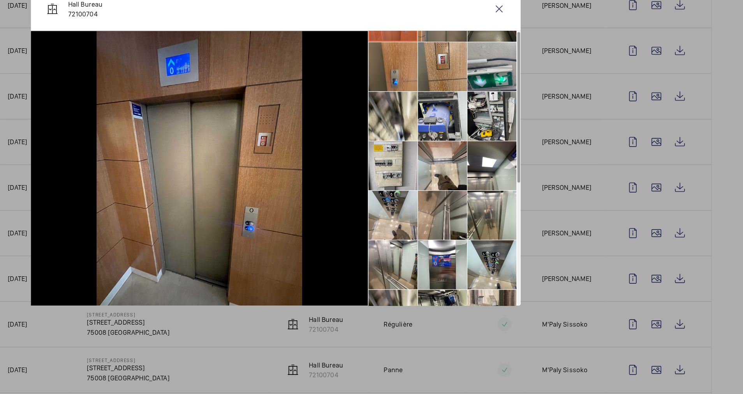
scroll to position [46, 0]
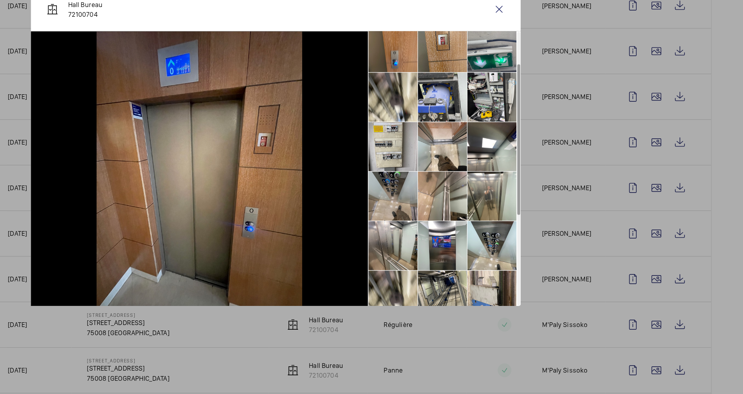
click at [465, 237] on li at bounding box center [464, 235] width 39 height 39
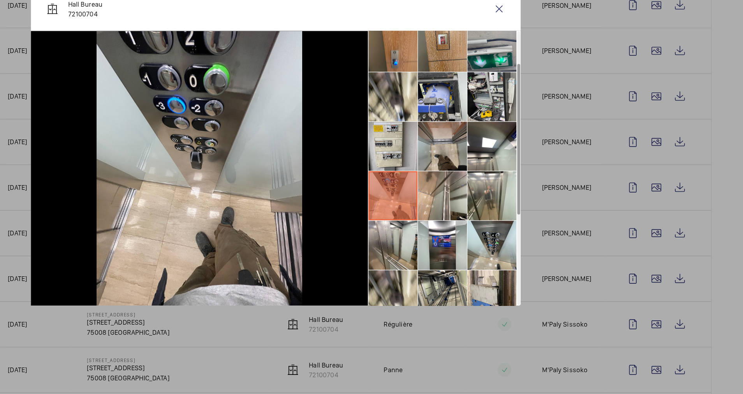
click at [504, 199] on li at bounding box center [503, 196] width 39 height 39
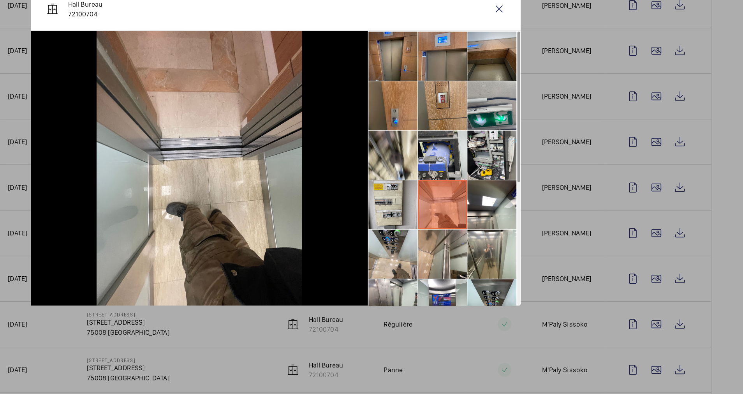
scroll to position [0, 0]
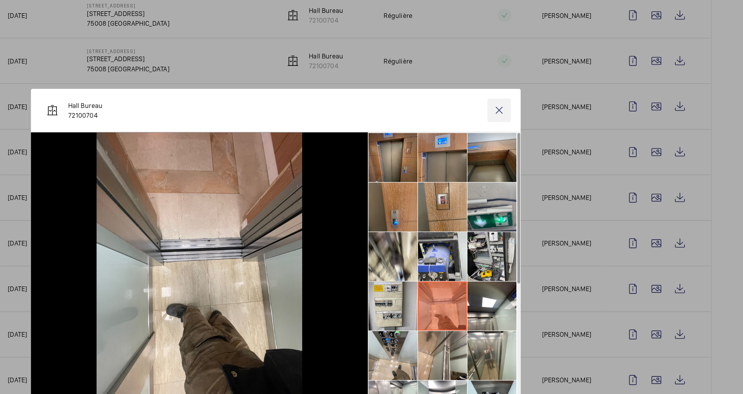
click at [544, 86] on wm-front-icon-button at bounding box center [549, 87] width 19 height 19
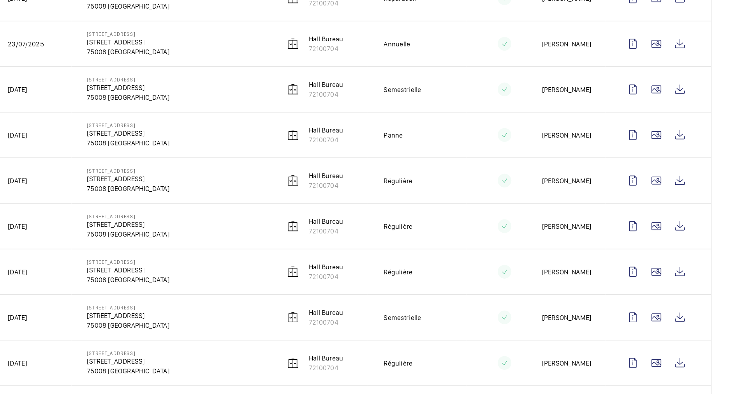
scroll to position [147, 0]
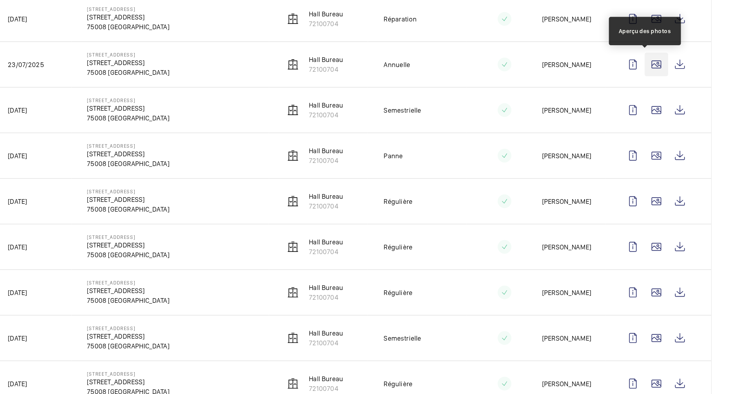
click at [665, 131] on wm-front-icon-button at bounding box center [674, 131] width 19 height 19
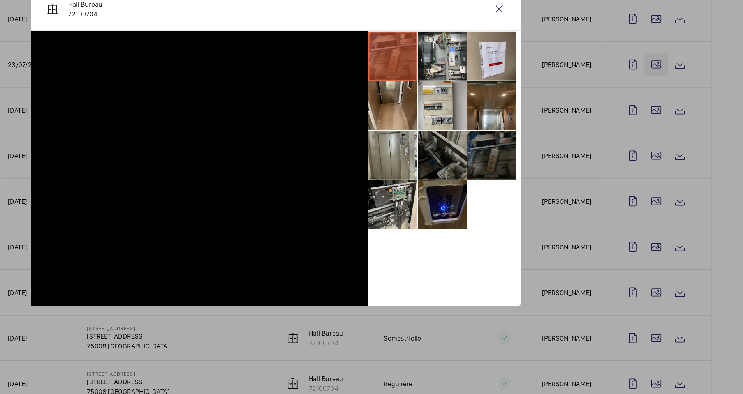
scroll to position [0, 0]
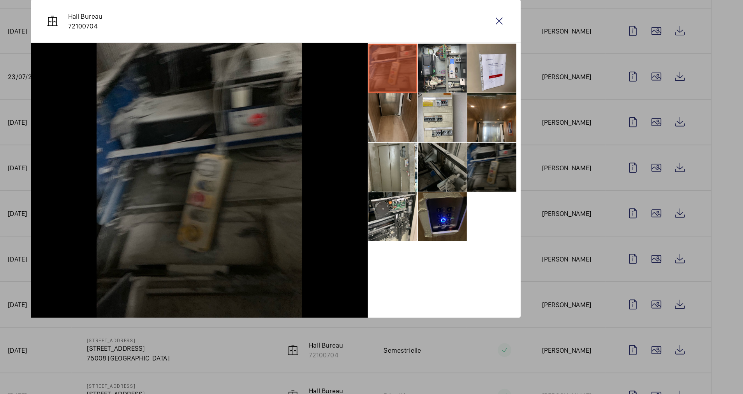
click at [468, 164] on li at bounding box center [464, 164] width 39 height 39
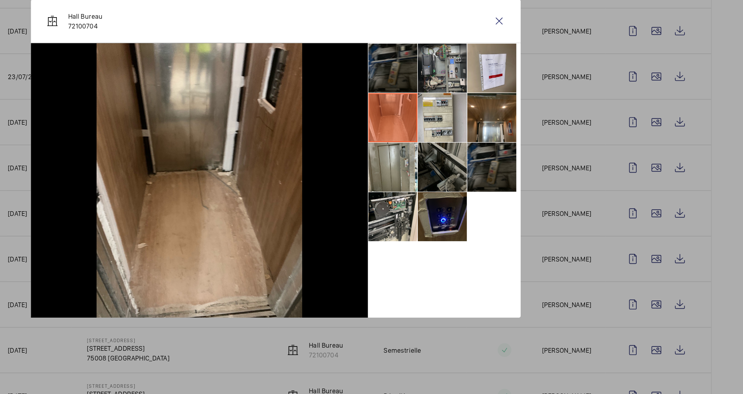
click at [489, 127] on li at bounding box center [503, 125] width 39 height 39
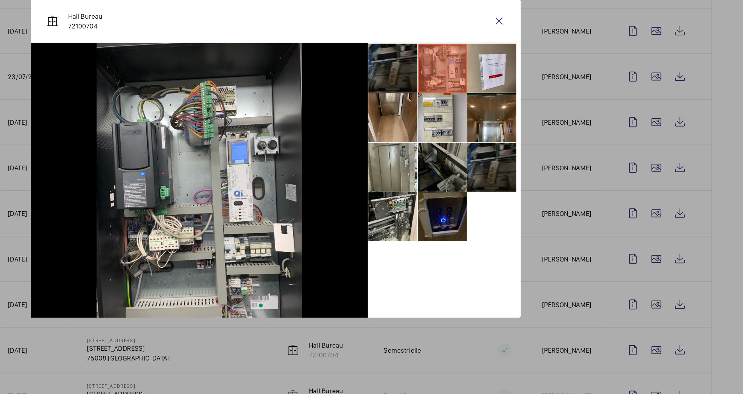
click at [498, 241] on li at bounding box center [503, 242] width 39 height 39
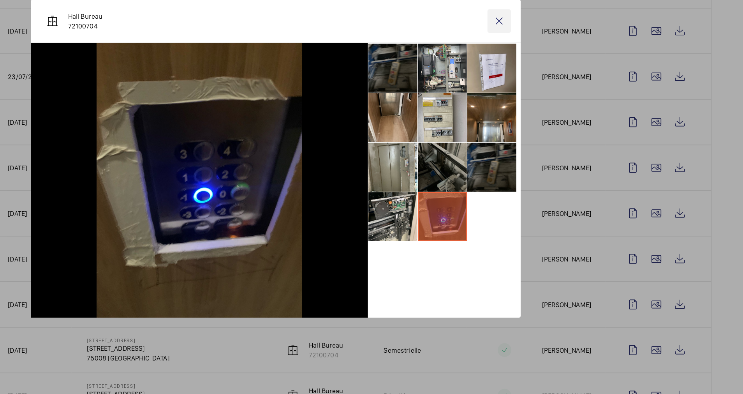
click at [544, 90] on wm-front-icon-button at bounding box center [549, 87] width 19 height 19
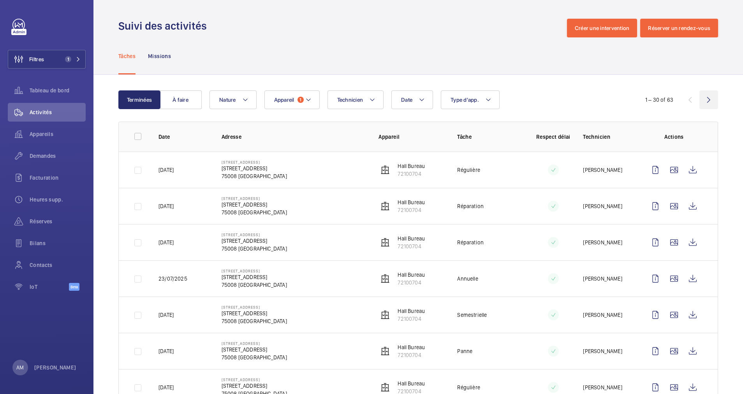
click at [699, 103] on wm-front-icon-button at bounding box center [708, 99] width 19 height 19
click at [708, 101] on wm-front-icon-button at bounding box center [708, 99] width 19 height 19
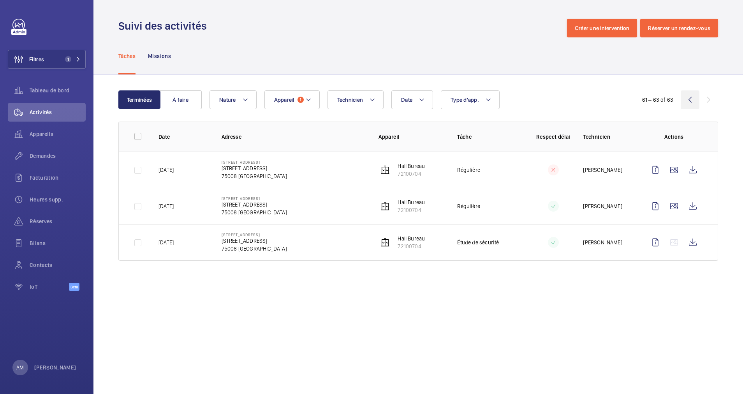
click at [686, 98] on wm-front-icon-button at bounding box center [690, 99] width 19 height 19
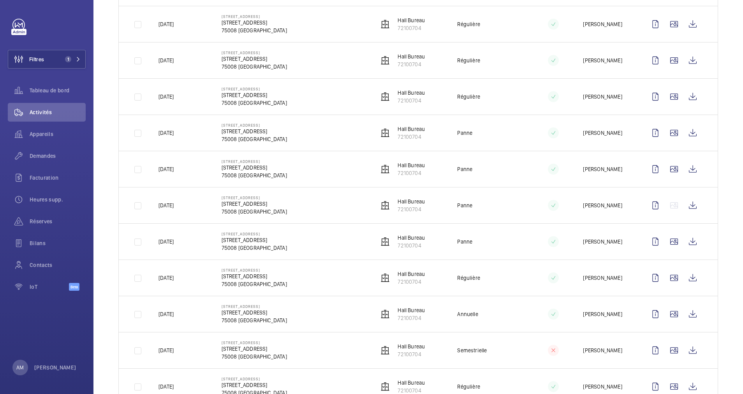
scroll to position [863, 0]
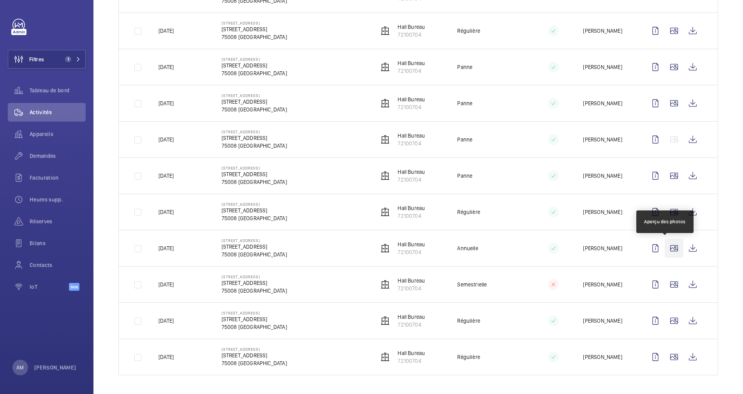
click at [665, 244] on wm-front-icon-button at bounding box center [674, 248] width 19 height 19
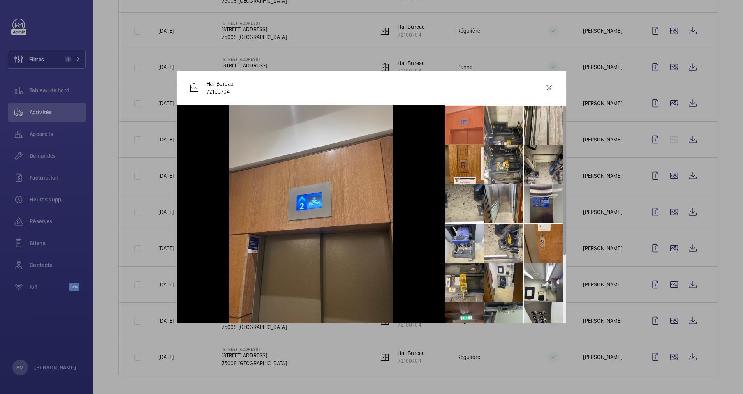
click at [468, 125] on li at bounding box center [464, 125] width 39 height 39
click at [317, 203] on img at bounding box center [311, 214] width 164 height 218
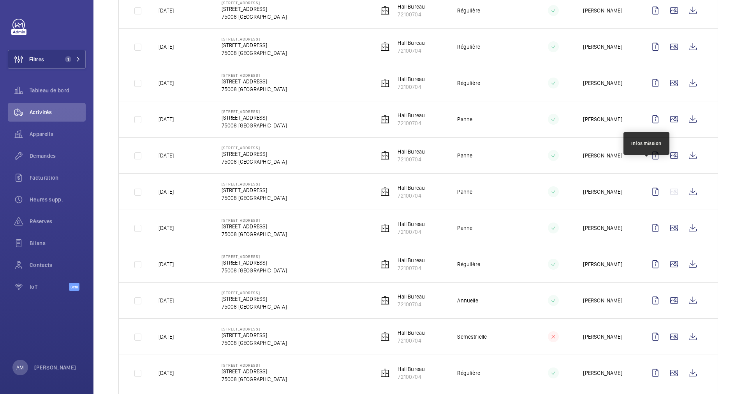
scroll to position [863, 0]
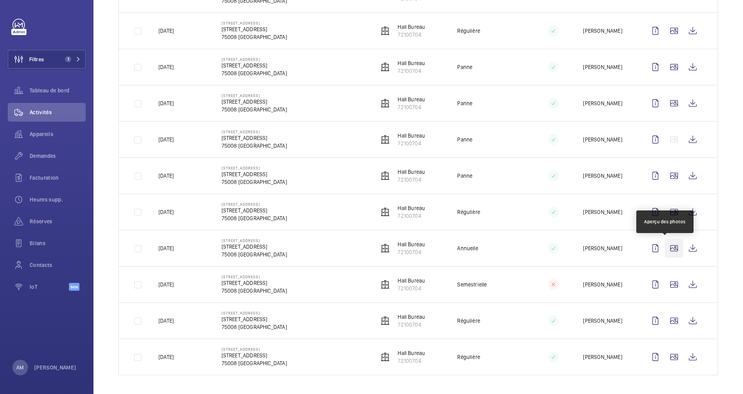
click at [488, 248] on wm-front-icon-button at bounding box center [674, 248] width 19 height 19
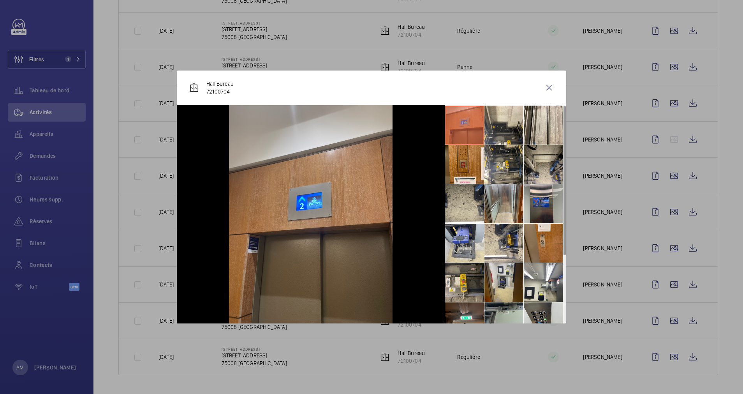
click at [469, 127] on li at bounding box center [464, 125] width 39 height 39
click at [488, 198] on li at bounding box center [543, 203] width 39 height 39
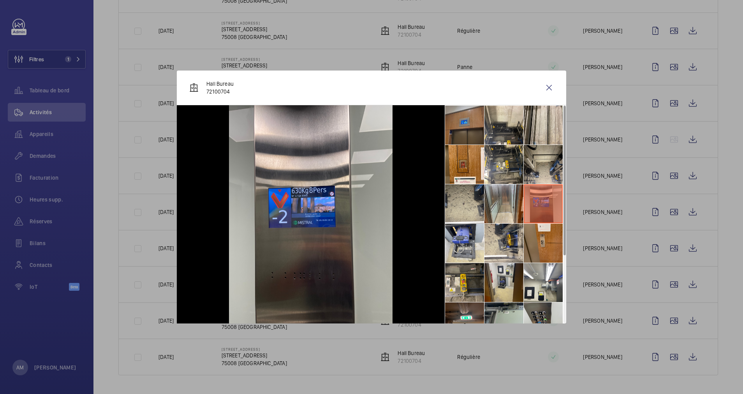
click at [456, 125] on li at bounding box center [464, 125] width 39 height 39
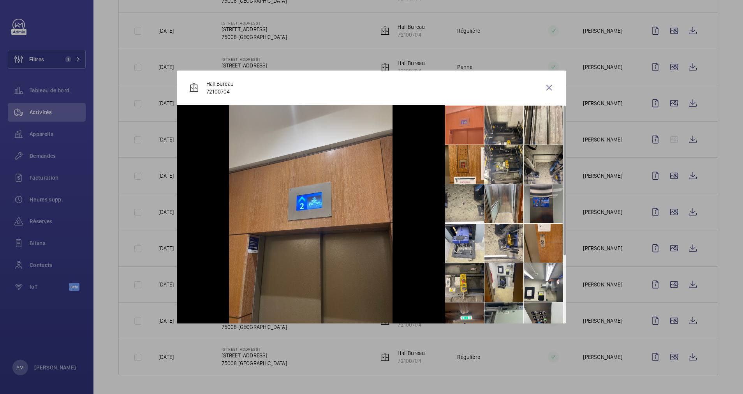
click at [488, 200] on li at bounding box center [543, 203] width 39 height 39
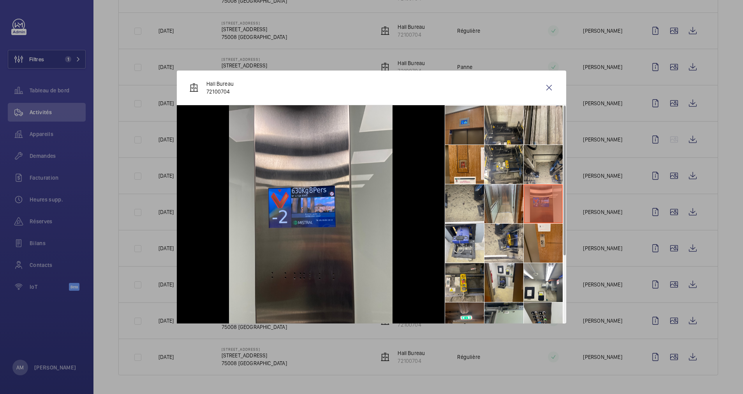
click at [470, 128] on li at bounding box center [464, 125] width 39 height 39
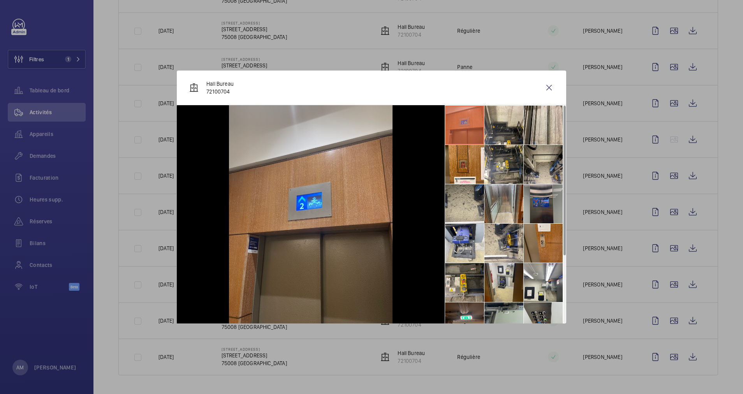
click at [488, 204] on li at bounding box center [543, 203] width 39 height 39
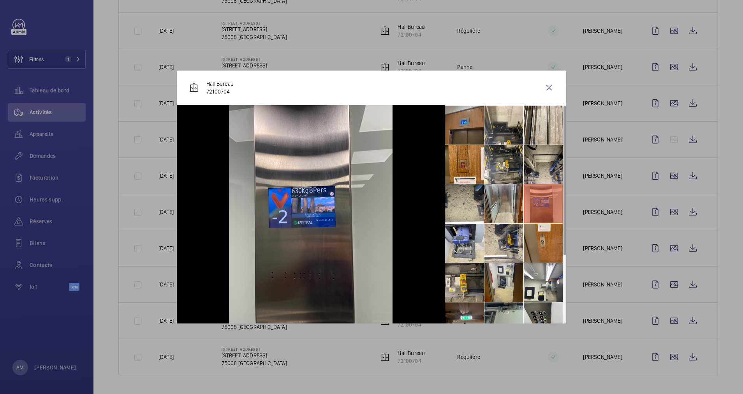
click at [466, 125] on li at bounding box center [464, 125] width 39 height 39
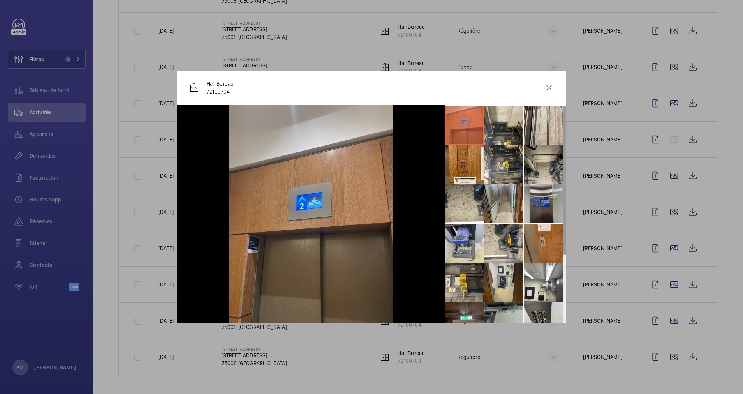
click at [343, 41] on div at bounding box center [371, 197] width 743 height 394
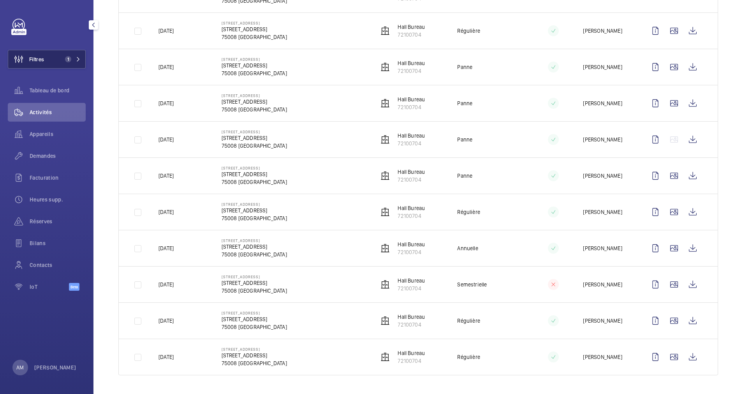
click at [55, 58] on button "Filtres 1" at bounding box center [47, 59] width 78 height 19
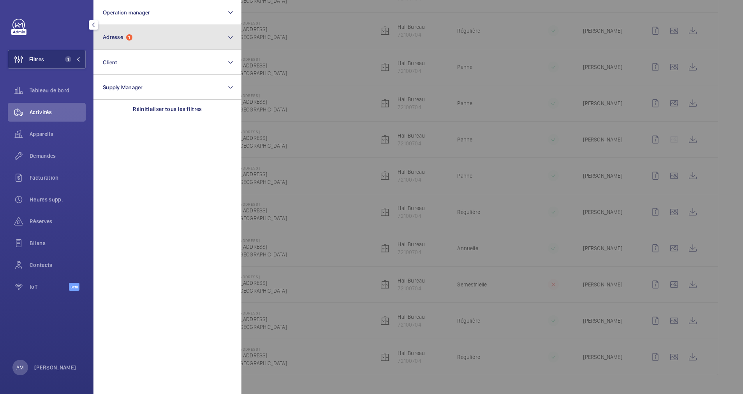
click at [127, 34] on span "Adresse 1" at bounding box center [118, 37] width 30 height 7
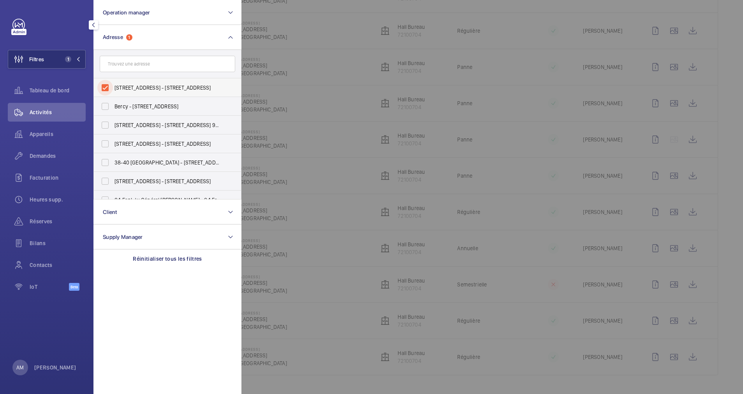
click at [106, 85] on input "[STREET_ADDRESS] - [STREET_ADDRESS]" at bounding box center [105, 88] width 16 height 16
checkbox input "false"
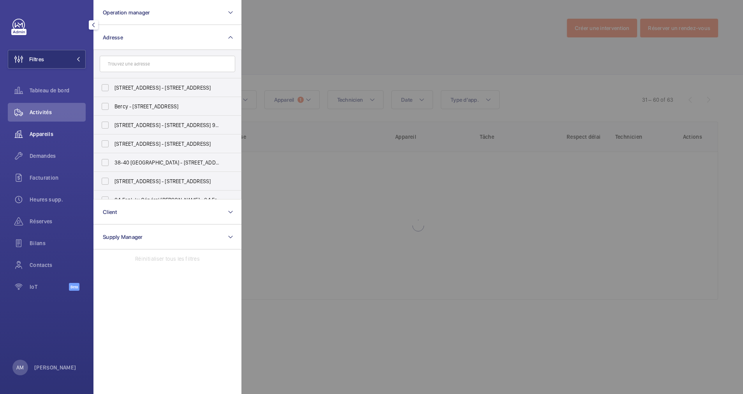
click at [52, 131] on span "Appareils" at bounding box center [58, 134] width 56 height 8
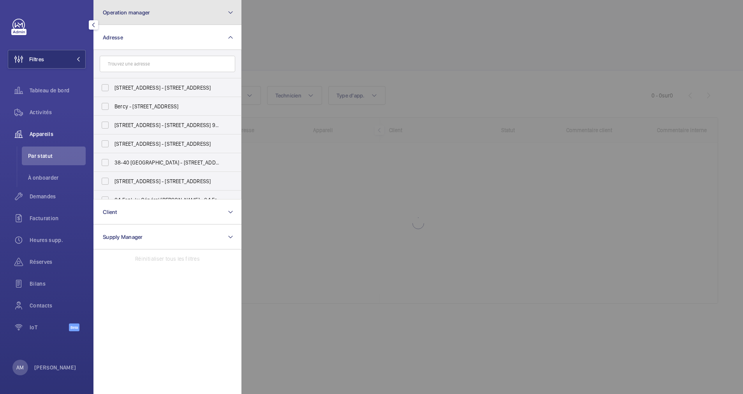
drag, startPoint x: 183, startPoint y: 12, endPoint x: 167, endPoint y: 24, distance: 19.5
click at [181, 12] on button "Operation manager" at bounding box center [167, 12] width 148 height 25
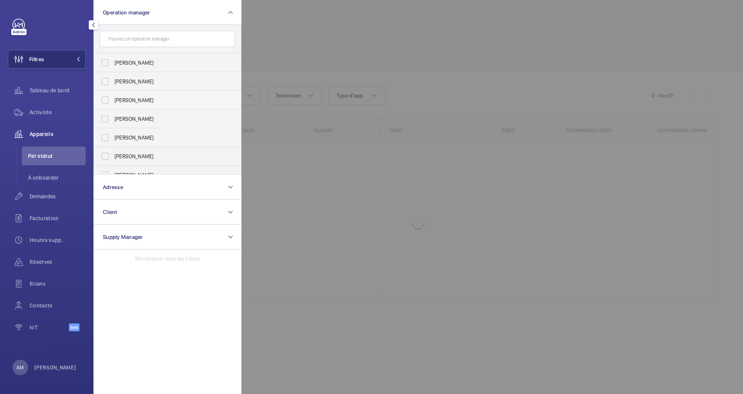
click at [116, 99] on span "[PERSON_NAME]" at bounding box center [167, 100] width 107 height 8
click at [113, 99] on input "[PERSON_NAME]" at bounding box center [105, 100] width 16 height 16
checkbox input "true"
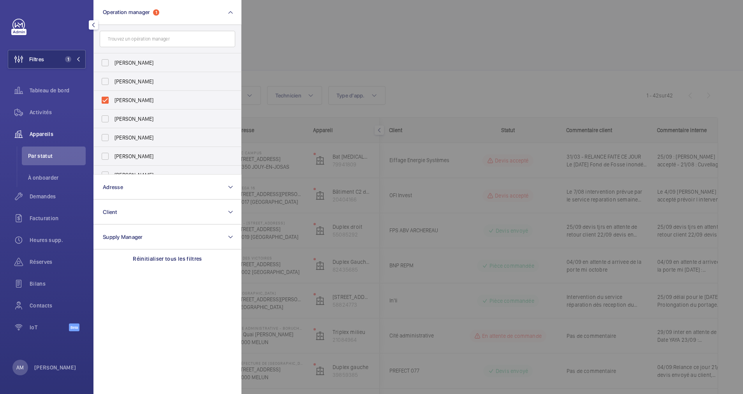
click at [45, 130] on span "Appareils" at bounding box center [58, 134] width 56 height 8
click at [353, 35] on div at bounding box center [612, 197] width 743 height 394
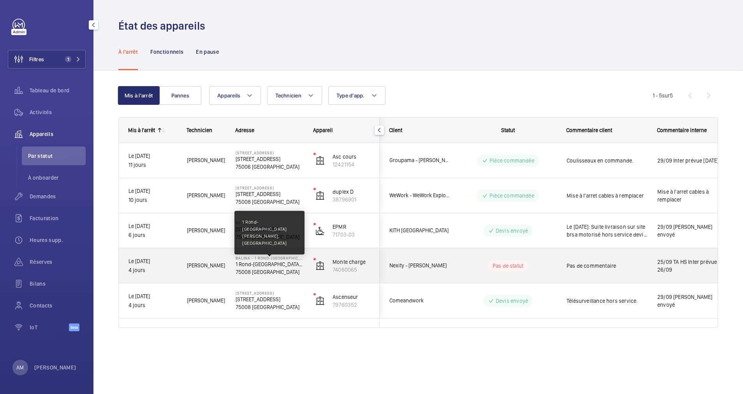
click at [255, 248] on p "1 Rond-[GEOGRAPHIC_DATA] [PERSON_NAME], [GEOGRAPHIC_DATA]" at bounding box center [270, 264] width 68 height 8
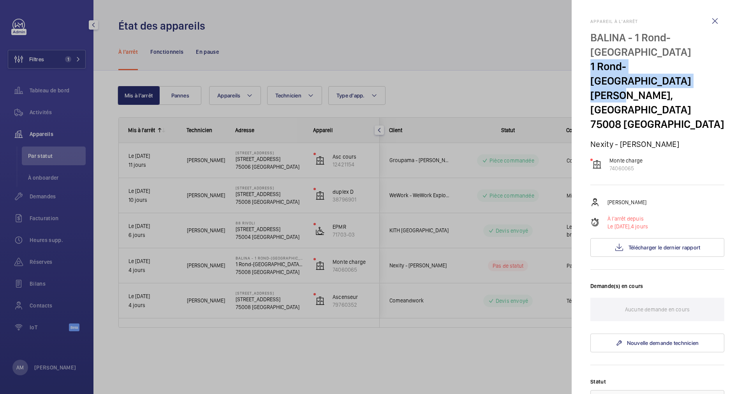
drag, startPoint x: 592, startPoint y: 83, endPoint x: 671, endPoint y: 91, distance: 79.5
click at [488, 91] on p "1 Rond-[GEOGRAPHIC_DATA] [PERSON_NAME], [GEOGRAPHIC_DATA]" at bounding box center [657, 88] width 134 height 58
drag, startPoint x: 671, startPoint y: 91, endPoint x: 660, endPoint y: 93, distance: 10.6
copy p "1 Rond-[GEOGRAPHIC_DATA]"
drag, startPoint x: 640, startPoint y: 169, endPoint x: 612, endPoint y: 172, distance: 27.4
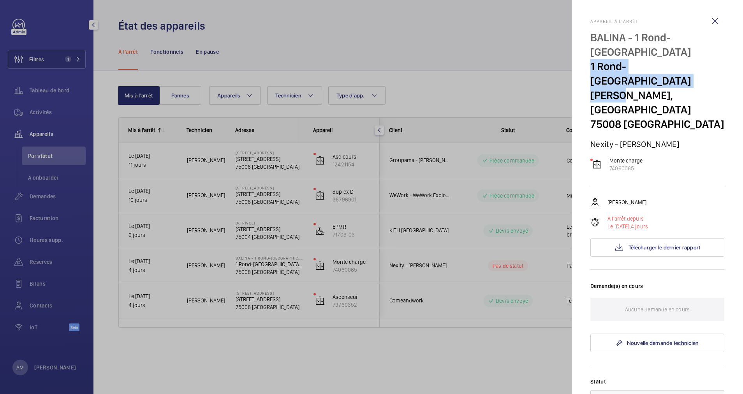
click at [488, 172] on div "Appareil à l'arrêt BALINA - 1 Rond-[GEOGRAPHIC_DATA] [GEOGRAPHIC_DATA] 1 Rond-[…" at bounding box center [657, 329] width 134 height 620
click at [488, 170] on p "74060065" at bounding box center [625, 168] width 33 height 8
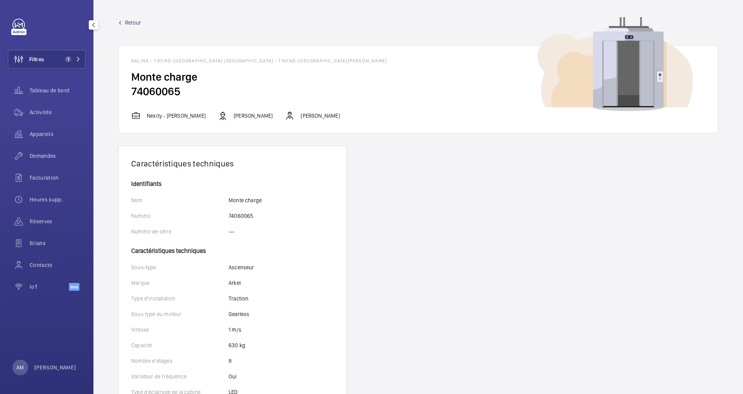
drag, startPoint x: 163, startPoint y: 95, endPoint x: 127, endPoint y: 95, distance: 36.6
click at [127, 95] on wm-front-card-body "Monte charge 74060065" at bounding box center [418, 90] width 599 height 41
copy h2 "74060065"
click at [58, 47] on div "Filtres 1 Tableau de bord Activités Appareils Demandes Facturation Heures supp.…" at bounding box center [47, 159] width 78 height 280
drag, startPoint x: 58, startPoint y: 57, endPoint x: 90, endPoint y: 52, distance: 31.5
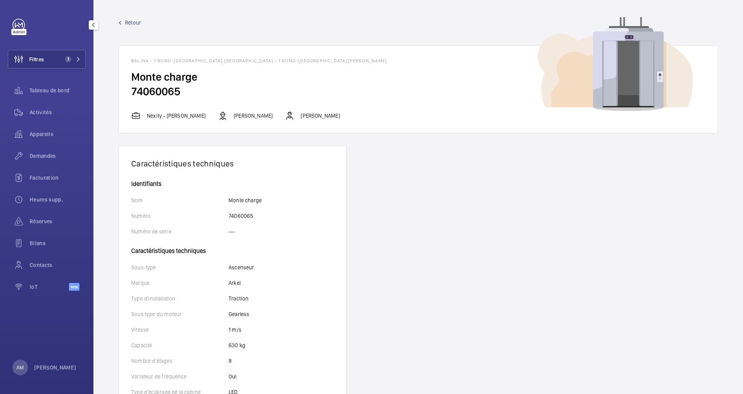
click at [60, 57] on button "Filtres 1" at bounding box center [47, 59] width 78 height 19
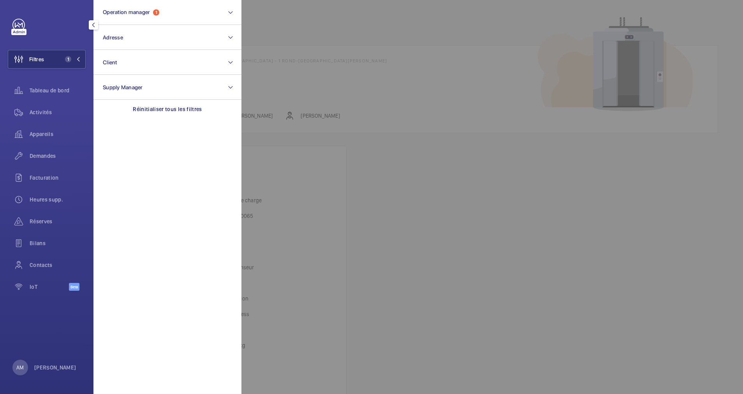
click at [284, 20] on div at bounding box center [612, 197] width 743 height 394
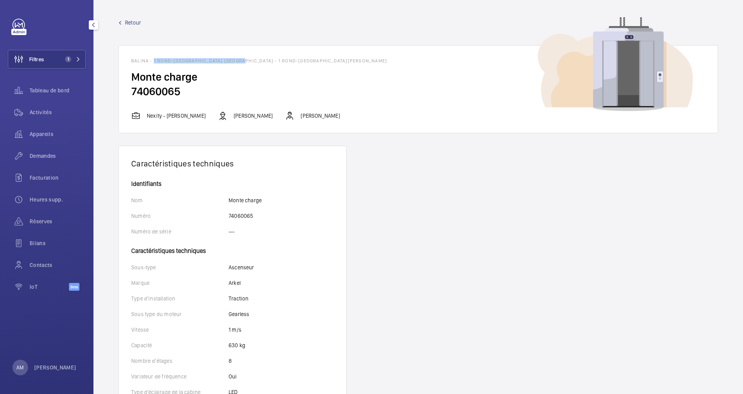
drag, startPoint x: 153, startPoint y: 60, endPoint x: 241, endPoint y: 59, distance: 88.4
click at [241, 59] on h1 "BALINA - 1 Rond-[GEOGRAPHIC_DATA] [GEOGRAPHIC_DATA] - 1 Rond-[GEOGRAPHIC_DATA][…" at bounding box center [418, 60] width 574 height 5
drag, startPoint x: 241, startPoint y: 59, endPoint x: 237, endPoint y: 58, distance: 4.4
copy h1 "1 Rond-[GEOGRAPHIC_DATA]"
click at [64, 59] on span "1" at bounding box center [66, 59] width 9 height 6
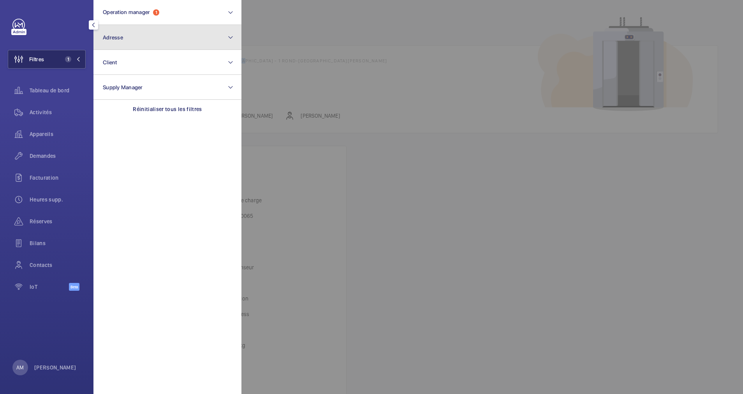
click at [150, 43] on button "Adresse" at bounding box center [167, 37] width 148 height 25
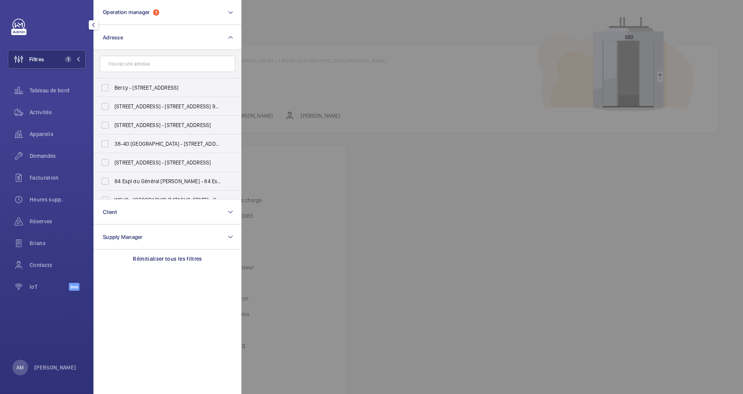
click at [139, 65] on input "text" at bounding box center [167, 64] width 135 height 16
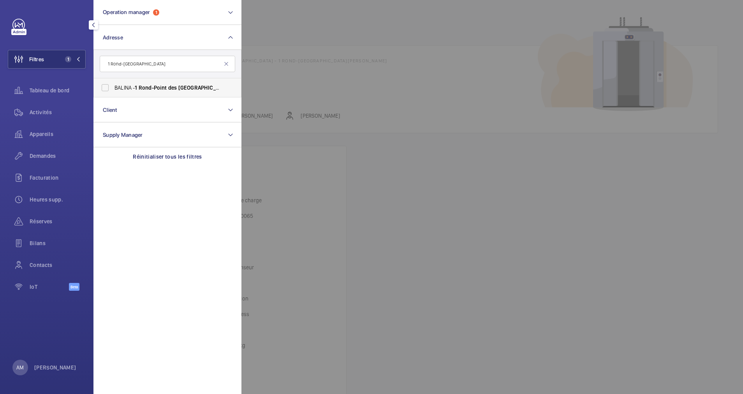
type input "1 Rond-Point des Champs-Élysées"
click at [118, 86] on span "BALINA - 1 Rond-Point des Champs-Élysées 75008 PARIS - 1 Rond-Point des Champs-…" at bounding box center [167, 88] width 107 height 8
click at [113, 86] on input "BALINA - 1 Rond-Point des Champs-Élysées 75008 PARIS - 1 Rond-Point des Champs-…" at bounding box center [105, 88] width 16 height 16
checkbox input "true"
click at [38, 155] on span "Demandes" at bounding box center [58, 156] width 56 height 8
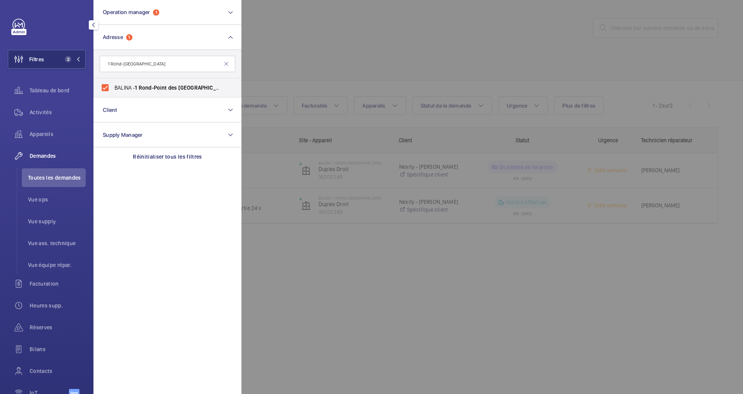
click at [379, 63] on div at bounding box center [612, 197] width 743 height 394
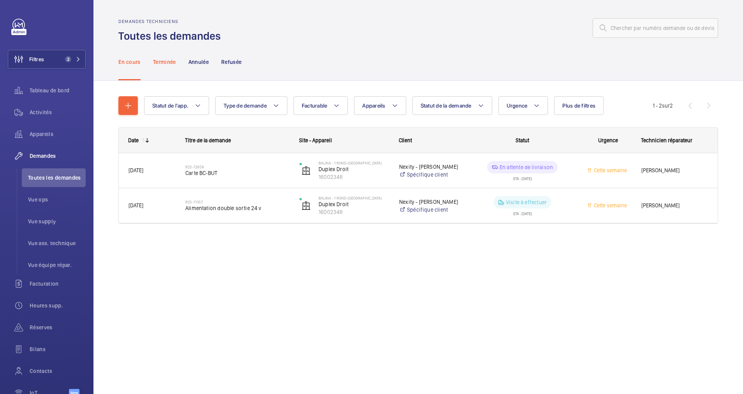
click at [166, 60] on p "Terminée" at bounding box center [164, 62] width 23 height 8
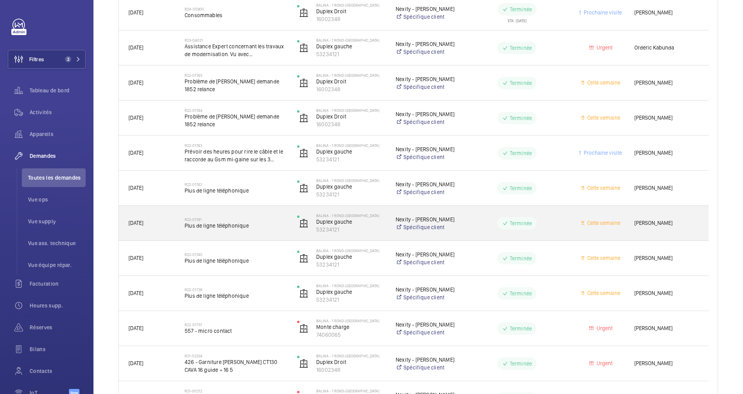
scroll to position [234, 0]
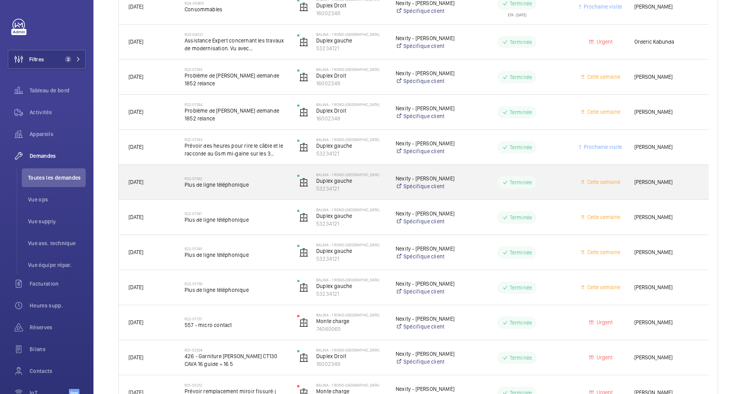
click at [258, 181] on span "Plus de ligne téléphonique" at bounding box center [236, 185] width 102 height 8
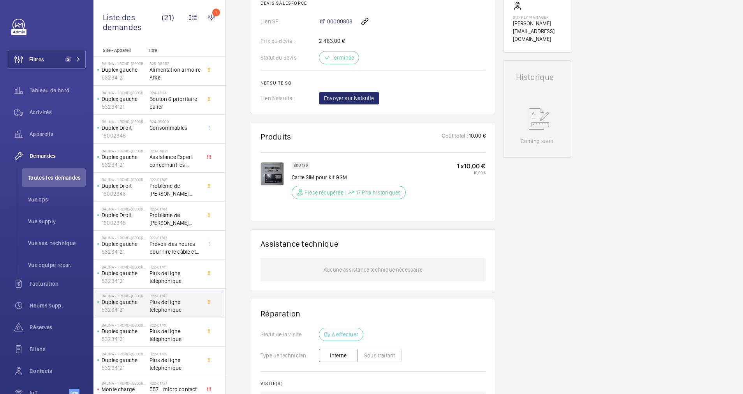
scroll to position [323, 0]
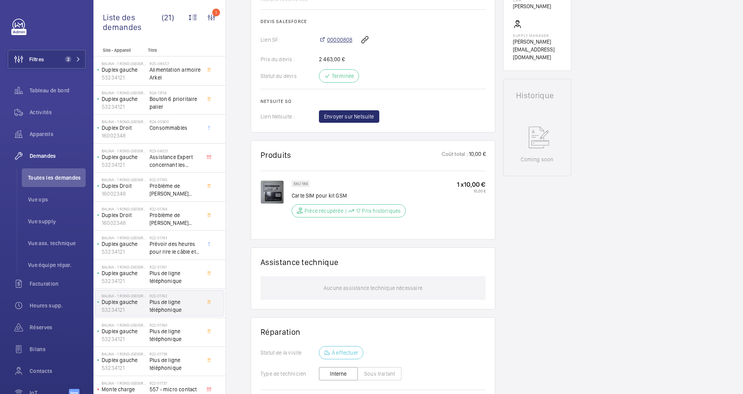
click at [338, 44] on span "00000808" at bounding box center [339, 40] width 25 height 8
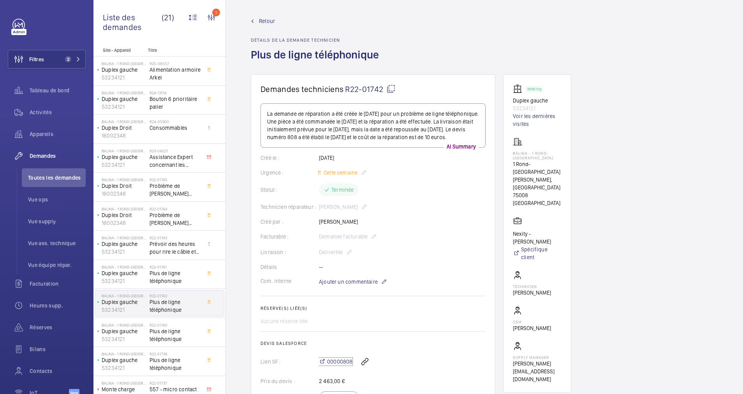
scroll to position [0, 0]
click at [269, 23] on span "Retour" at bounding box center [267, 23] width 16 height 8
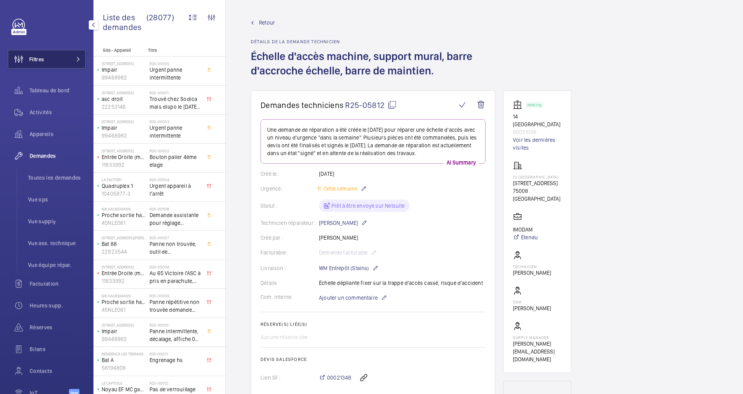
click at [72, 56] on button "Filtres" at bounding box center [47, 59] width 78 height 19
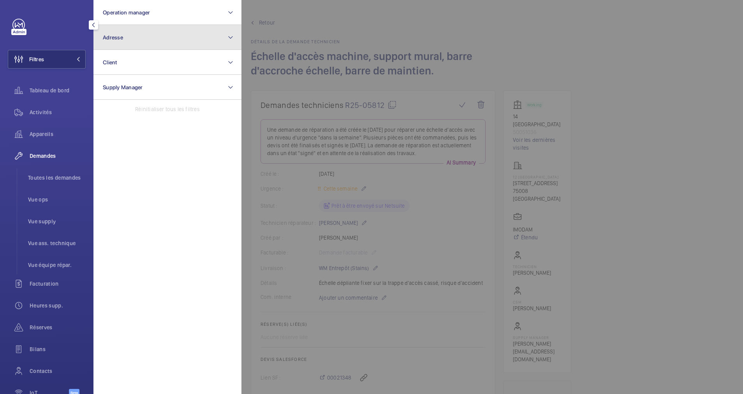
click at [149, 38] on button "Adresse" at bounding box center [167, 37] width 148 height 25
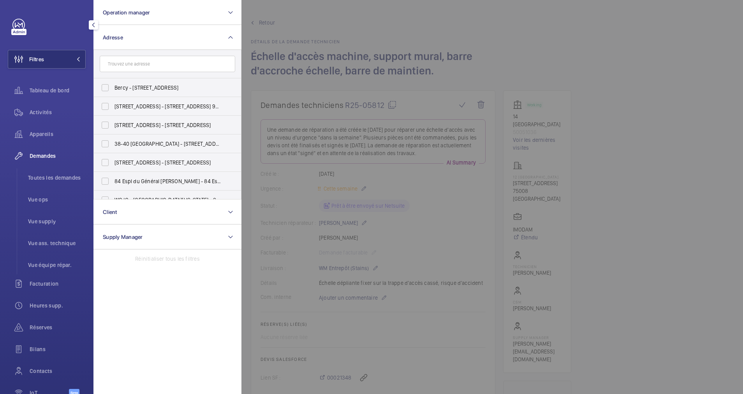
click at [134, 62] on input "text" at bounding box center [167, 64] width 135 height 16
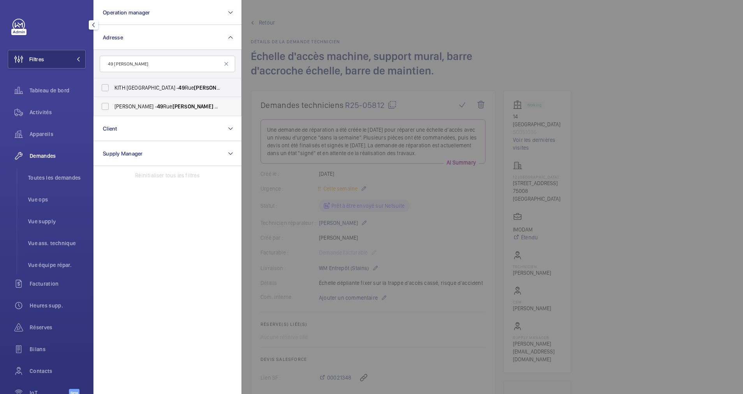
type input "49 [PERSON_NAME]"
click at [127, 106] on span "[PERSON_NAME] - [STREET_ADDRESS][PERSON_NAME]" at bounding box center [167, 106] width 107 height 8
click at [113, 106] on input "PERSHING HALL - 49 Rue Pierre Charron , 75008 PARIS, PARIS 75008" at bounding box center [105, 106] width 16 height 16
checkbox input "true"
click at [126, 88] on span "KITH PARIS - 49 Rue Pierre Charron , PARIS 75008" at bounding box center [167, 88] width 107 height 8
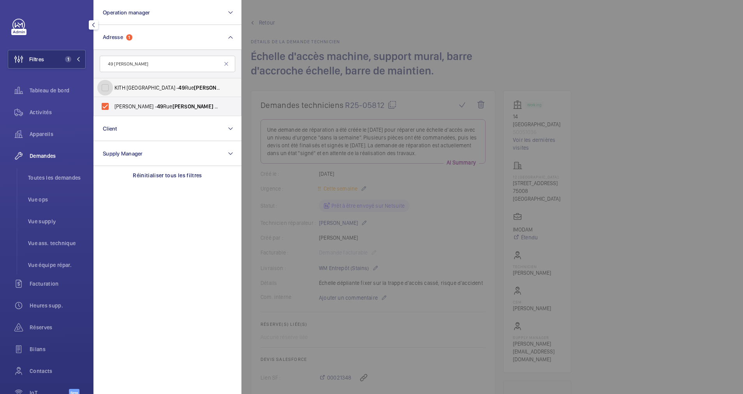
click at [113, 88] on input "KITH PARIS - 49 Rue Pierre Charron , PARIS 75008" at bounding box center [105, 88] width 16 height 16
checkbox input "true"
click at [459, 30] on div at bounding box center [612, 197] width 743 height 394
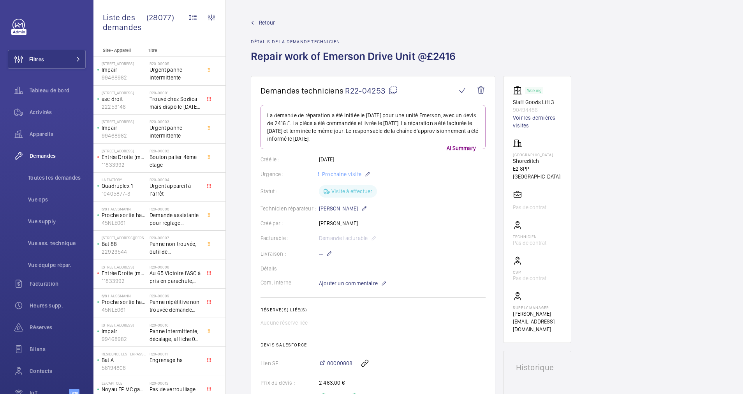
click at [264, 22] on span "Retour" at bounding box center [267, 23] width 16 height 8
click at [262, 19] on span "Retour" at bounding box center [267, 23] width 16 height 8
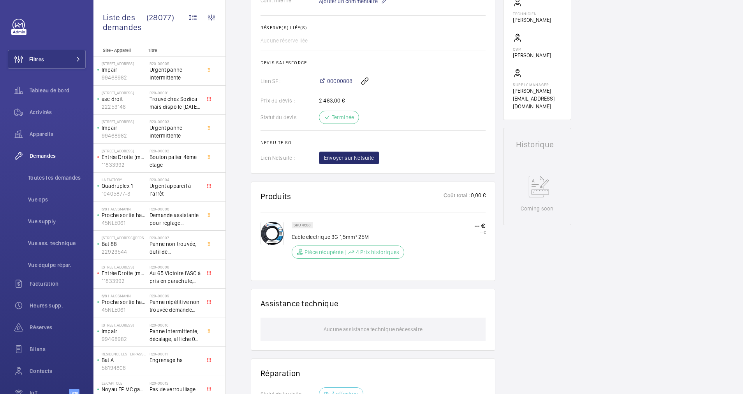
scroll to position [292, 0]
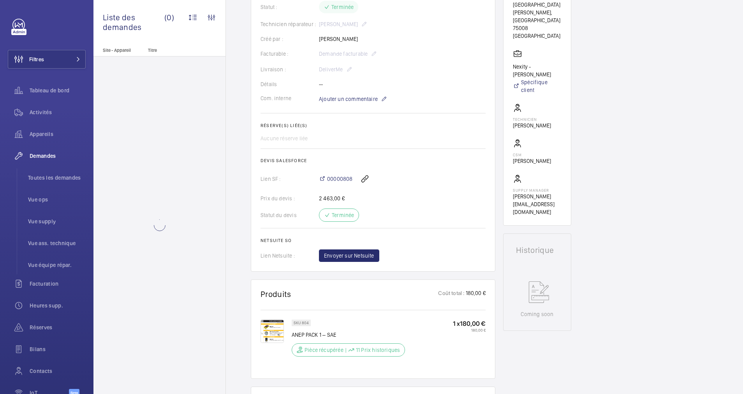
scroll to position [191, 0]
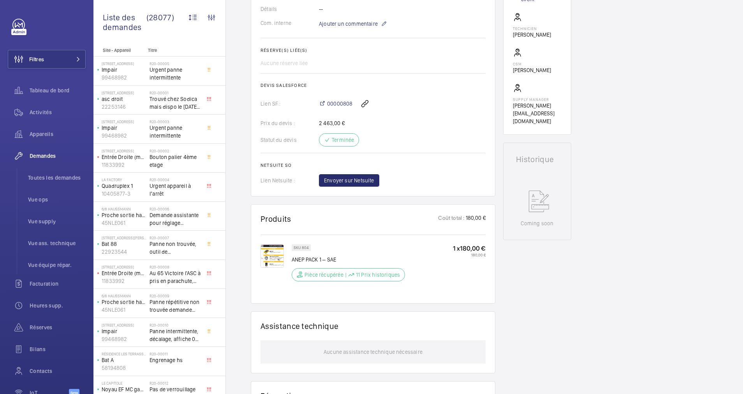
scroll to position [292, 0]
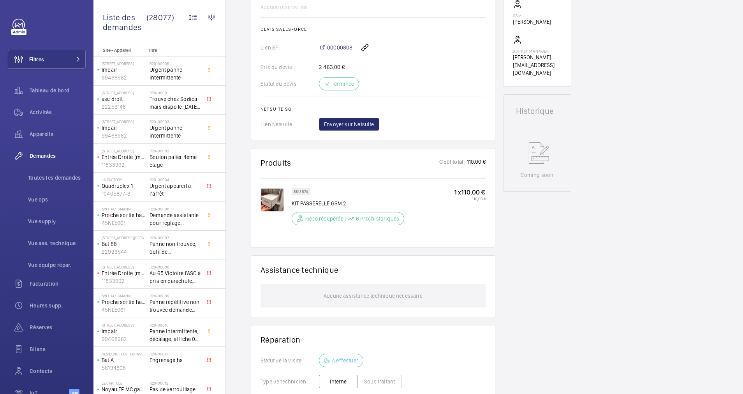
scroll to position [315, 0]
click at [273, 199] on img at bounding box center [271, 199] width 23 height 23
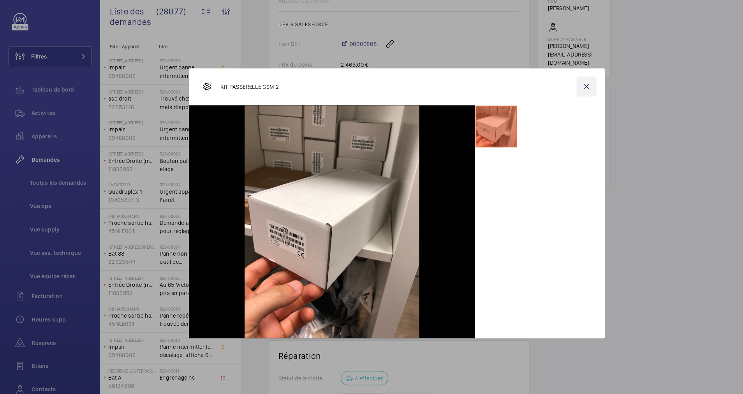
click at [546, 83] on wm-front-icon-button at bounding box center [549, 87] width 19 height 19
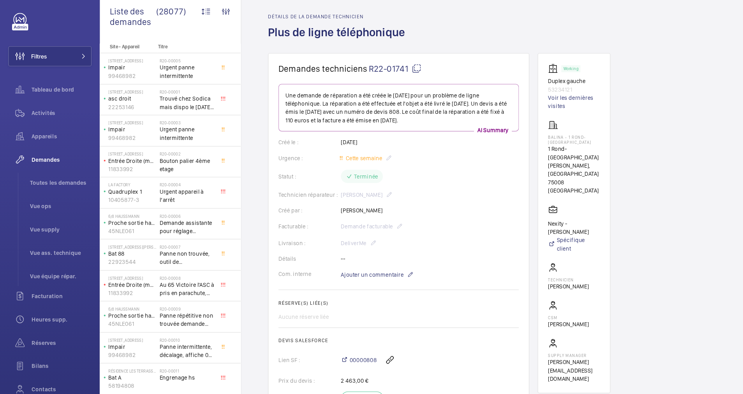
scroll to position [0, 0]
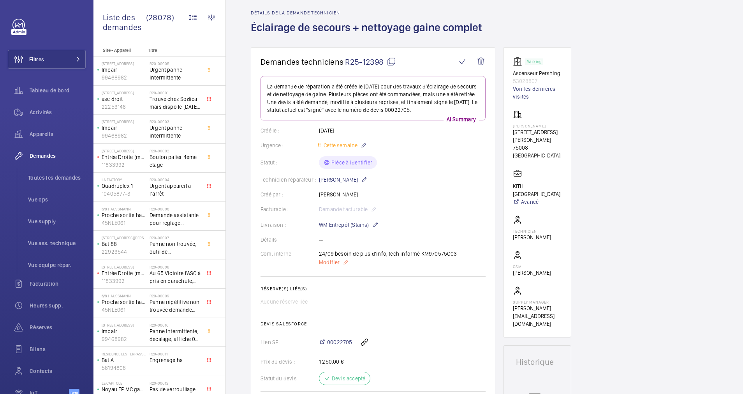
scroll to position [2, 0]
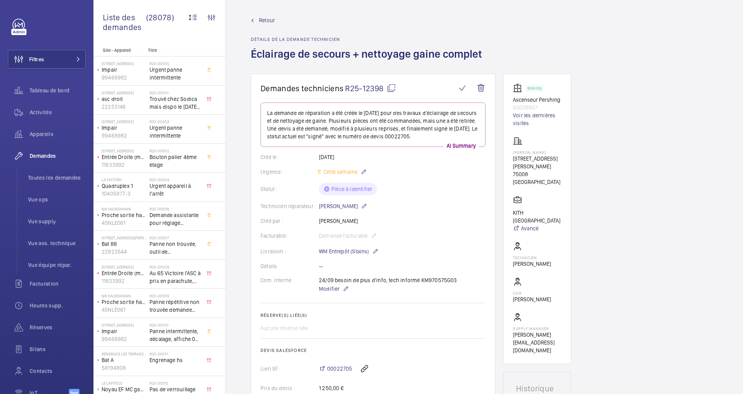
click at [392, 87] on mat-icon at bounding box center [391, 87] width 9 height 9
